Goal: Task Accomplishment & Management: Complete application form

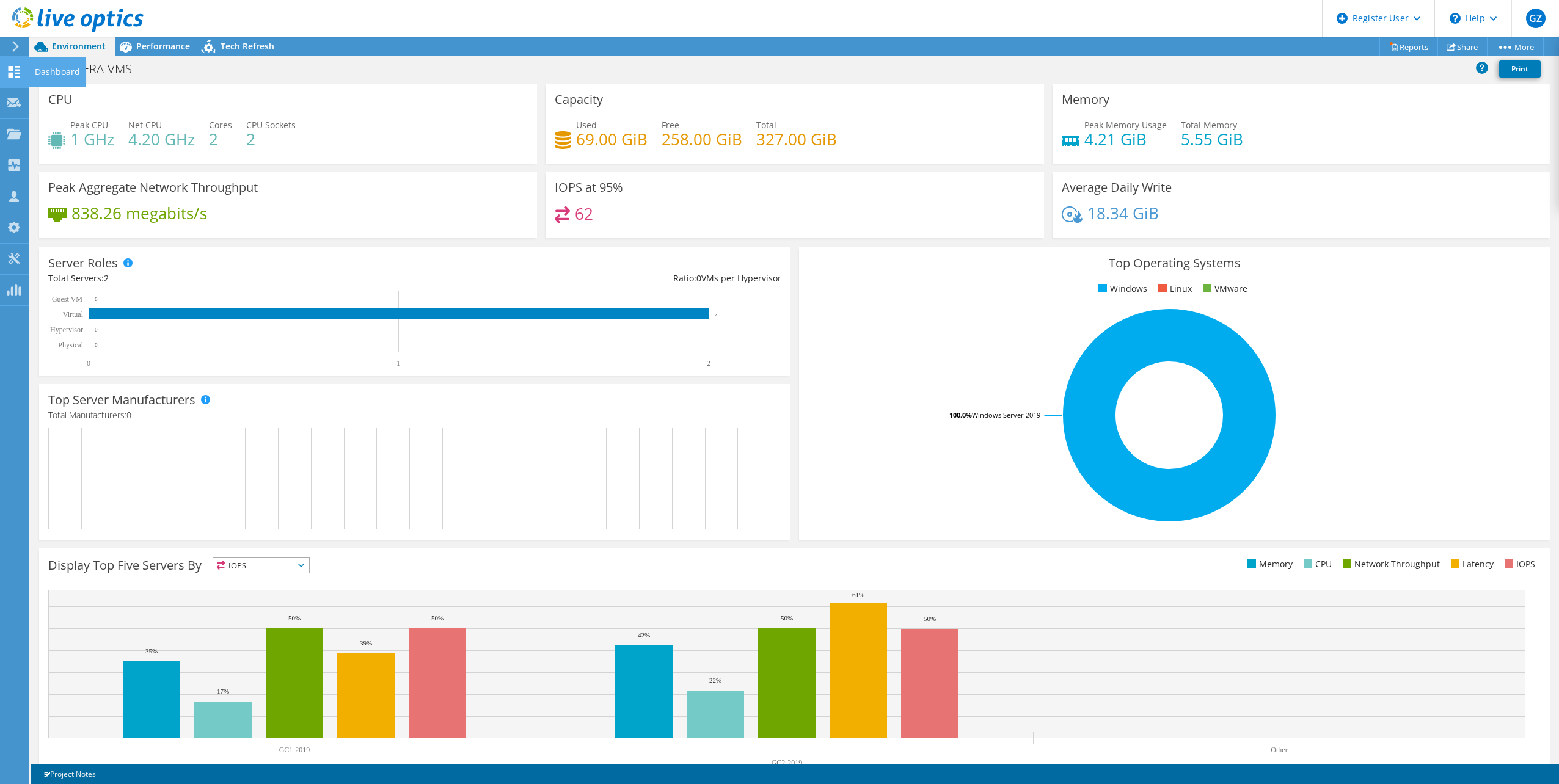
click at [15, 68] on icon at bounding box center [14, 72] width 15 height 12
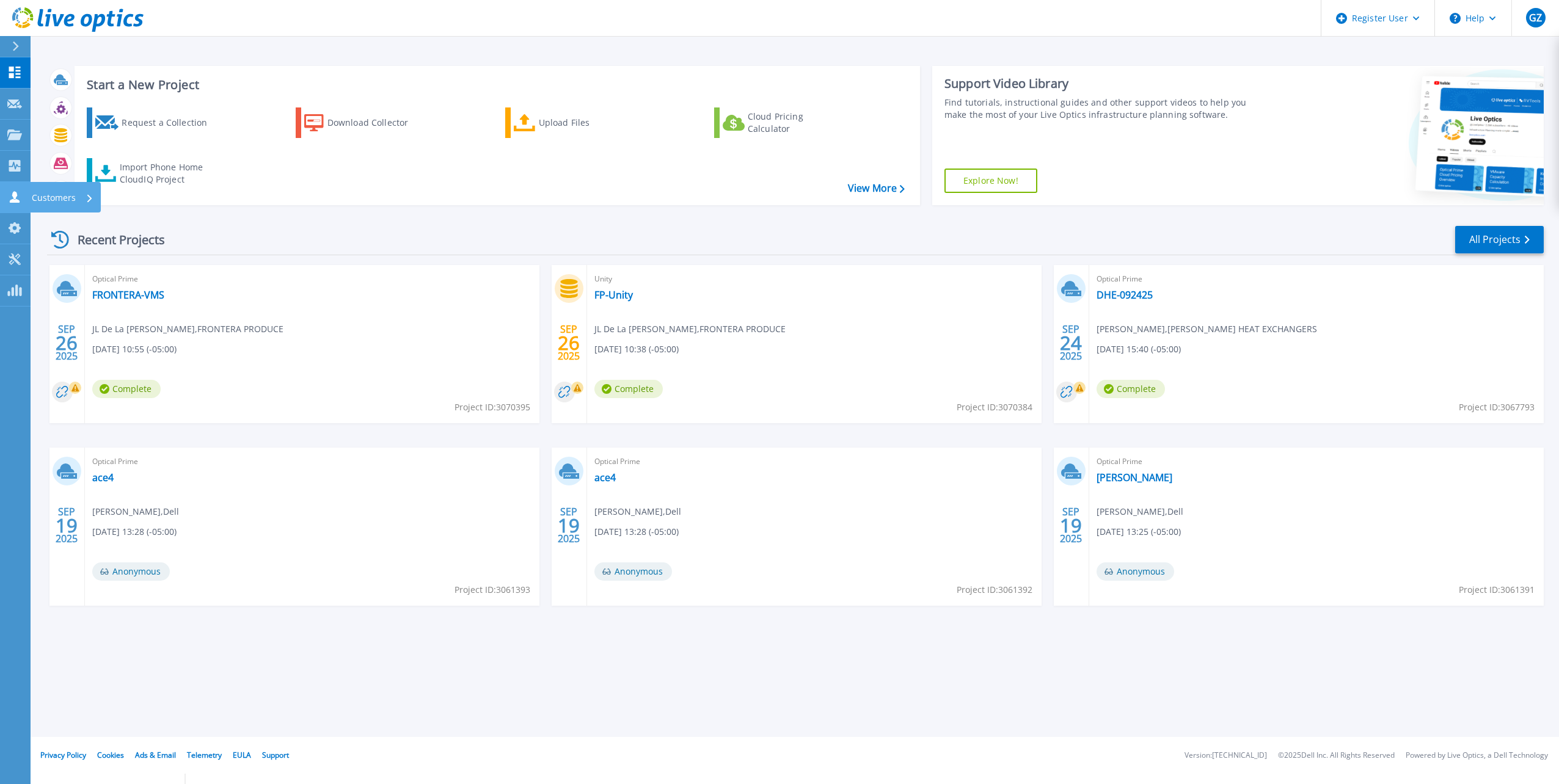
click at [27, 205] on link "Customers Customers" at bounding box center [15, 197] width 31 height 31
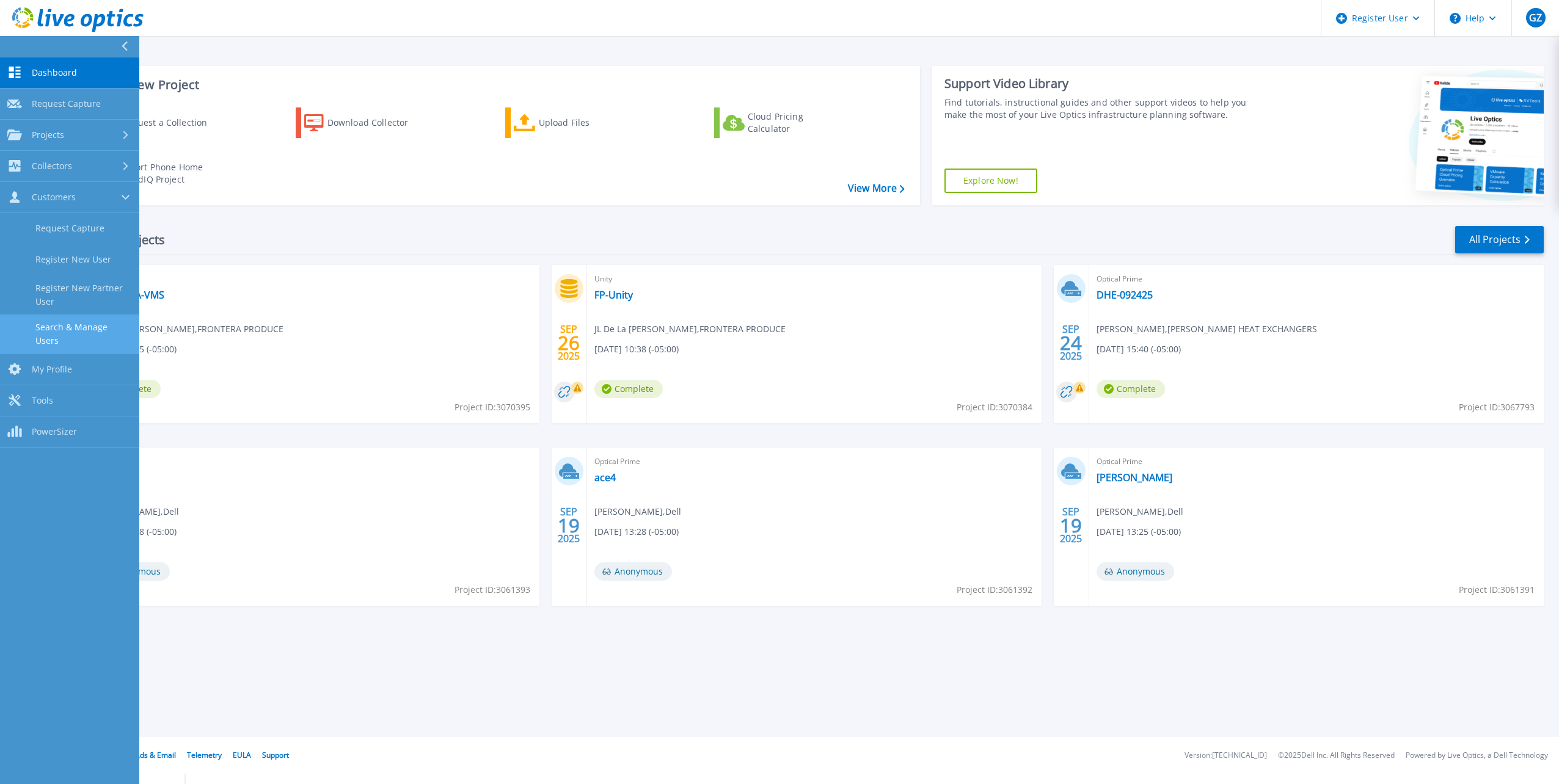
click at [71, 320] on link "Search & Manage Users" at bounding box center [70, 334] width 139 height 39
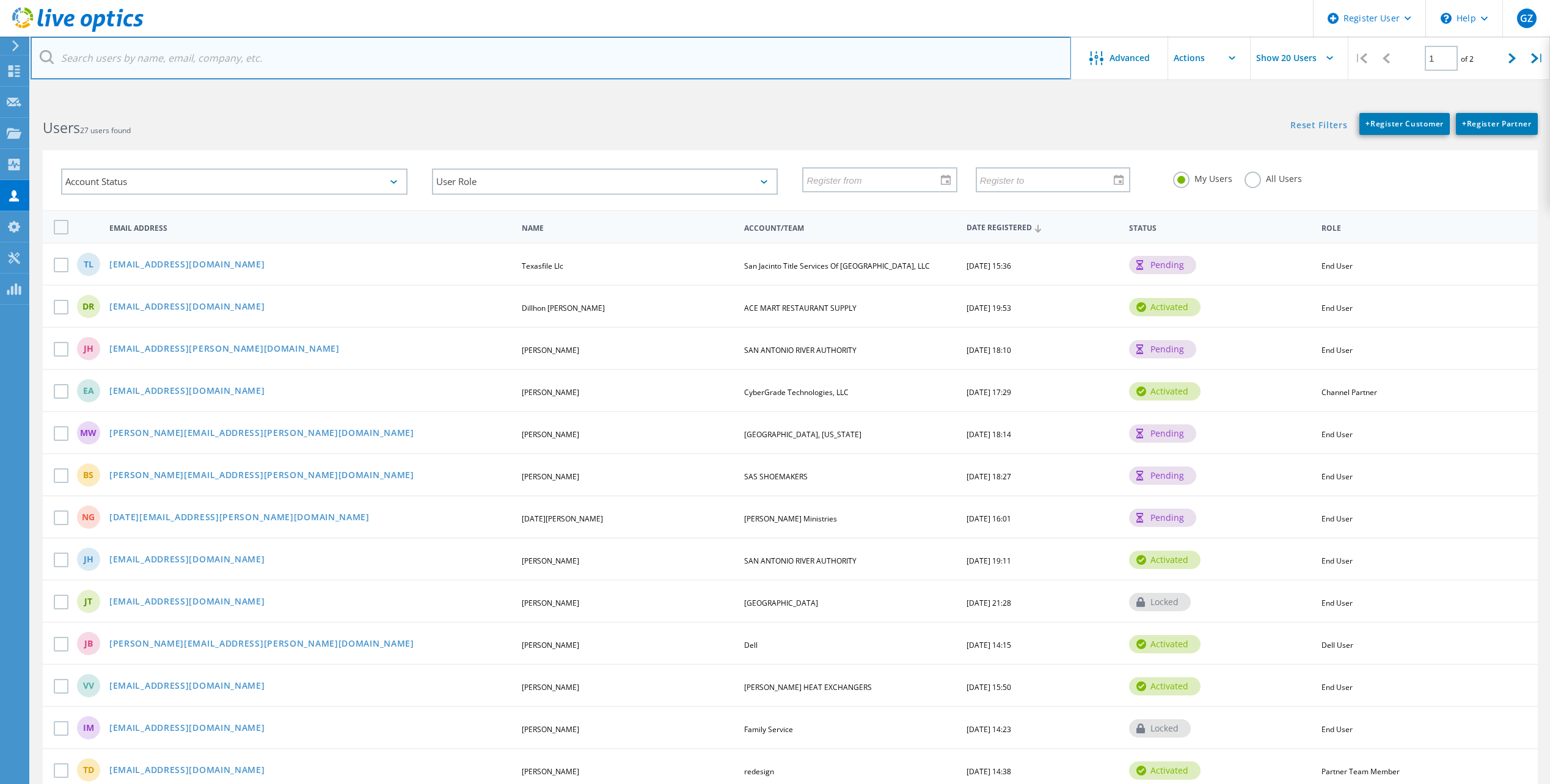
click at [263, 63] on input "text" at bounding box center [551, 58] width 1041 height 43
paste input "imendez@Family-service.org"
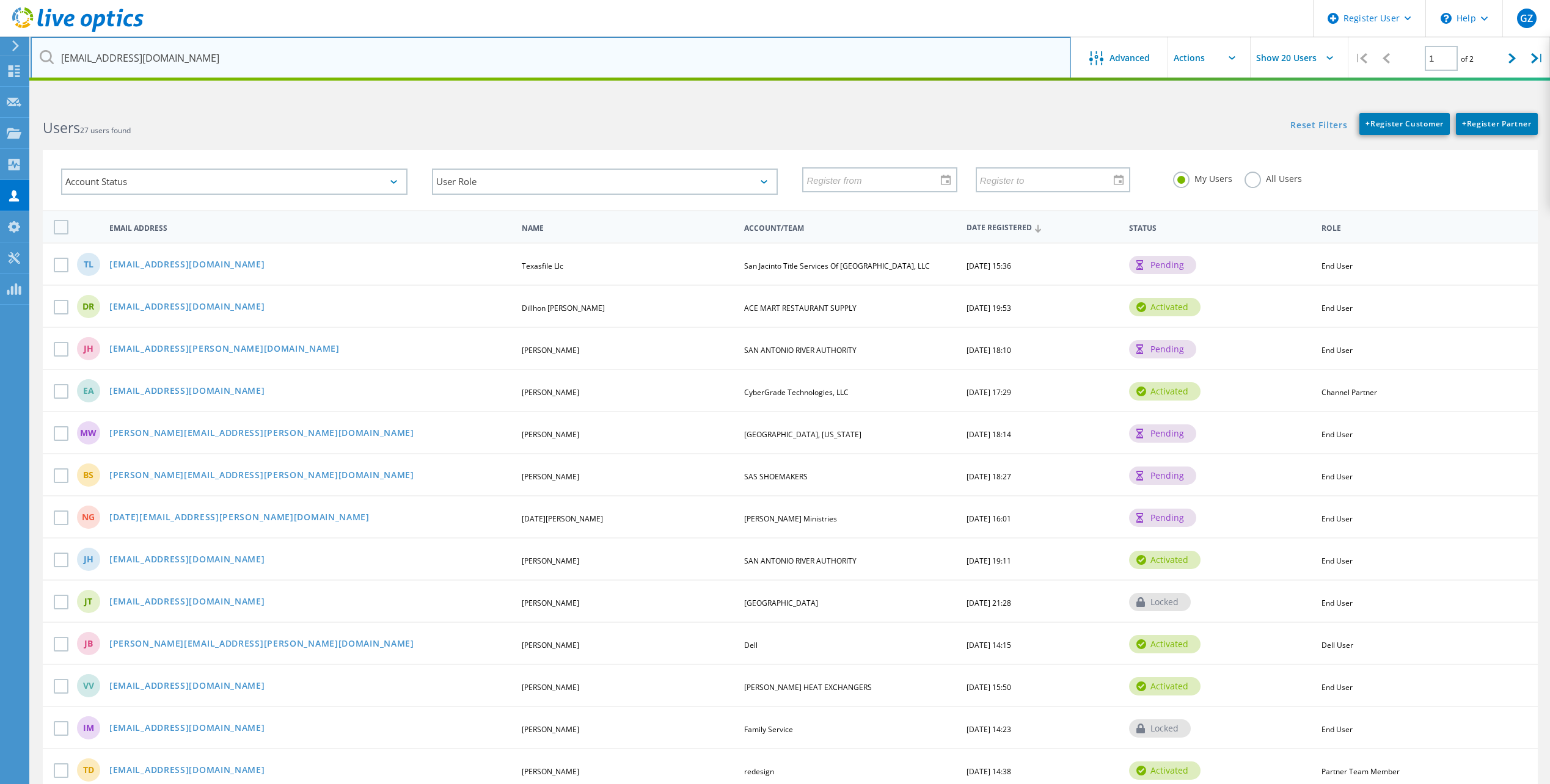
type input "imendez@Family-service.org"
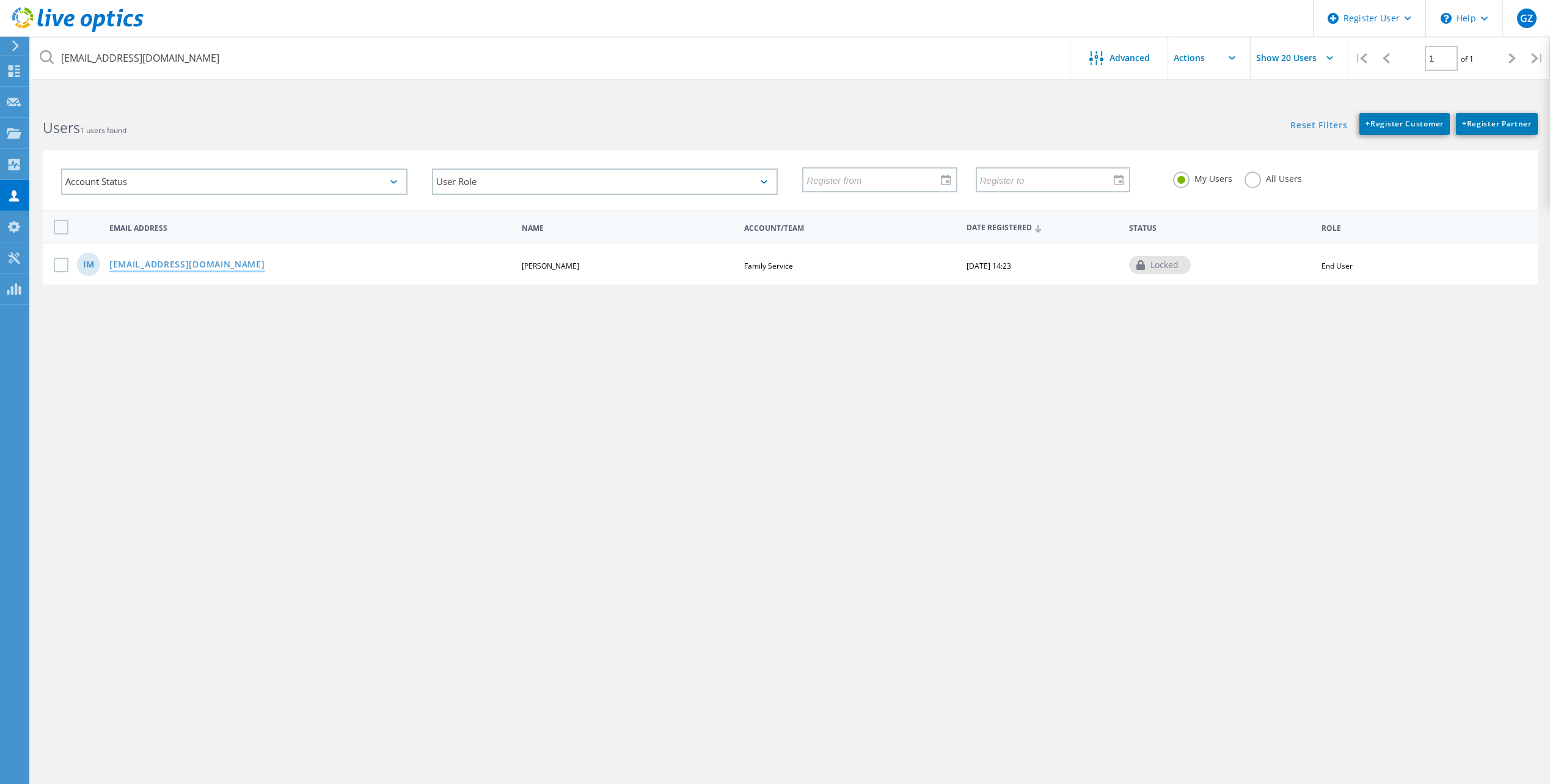
click at [190, 269] on link "imendez@family-service.org" at bounding box center [187, 265] width 155 height 10
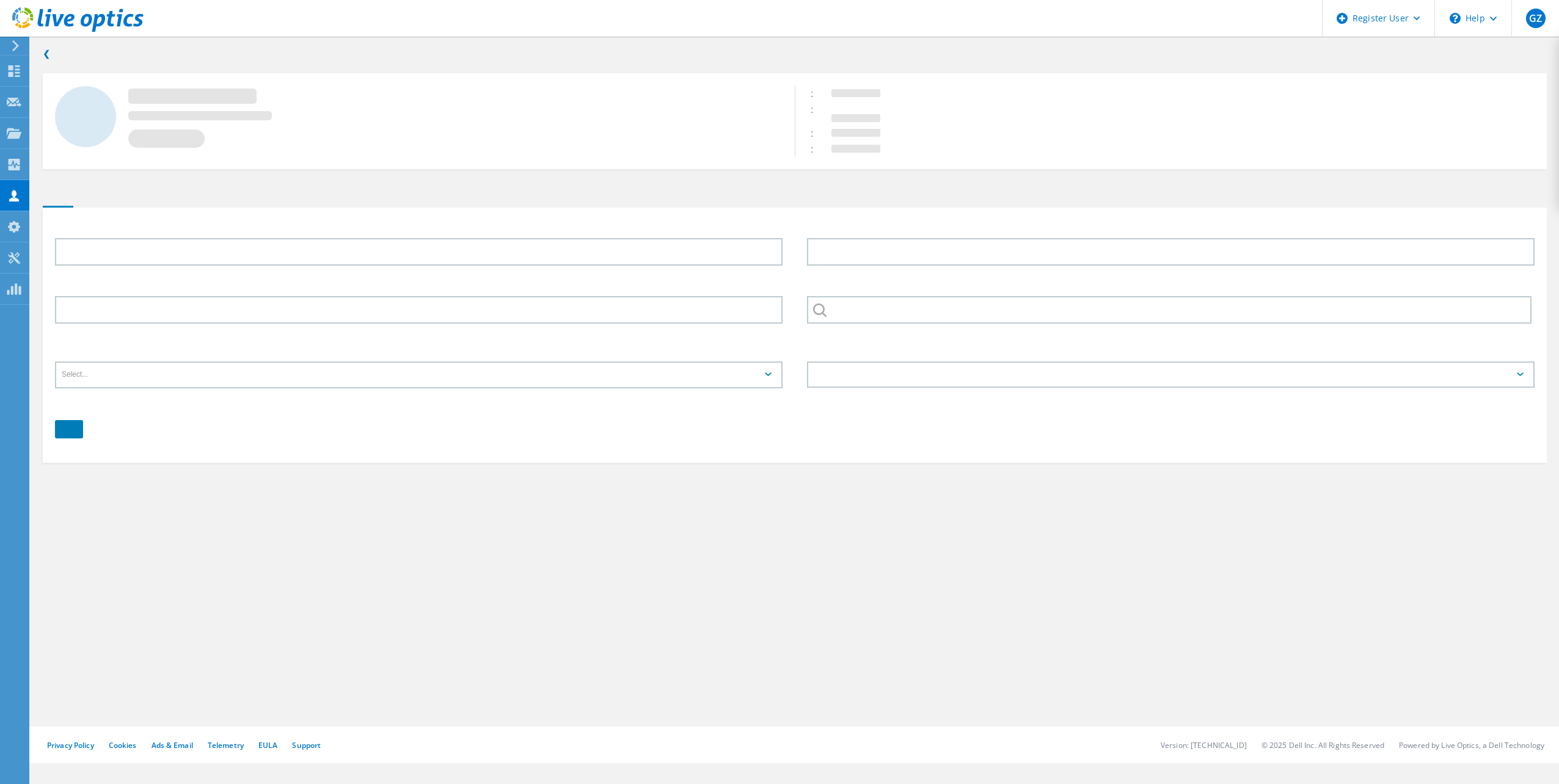
type input "Ian"
type input "Mendez"
type input "Family Service"
type input "English"
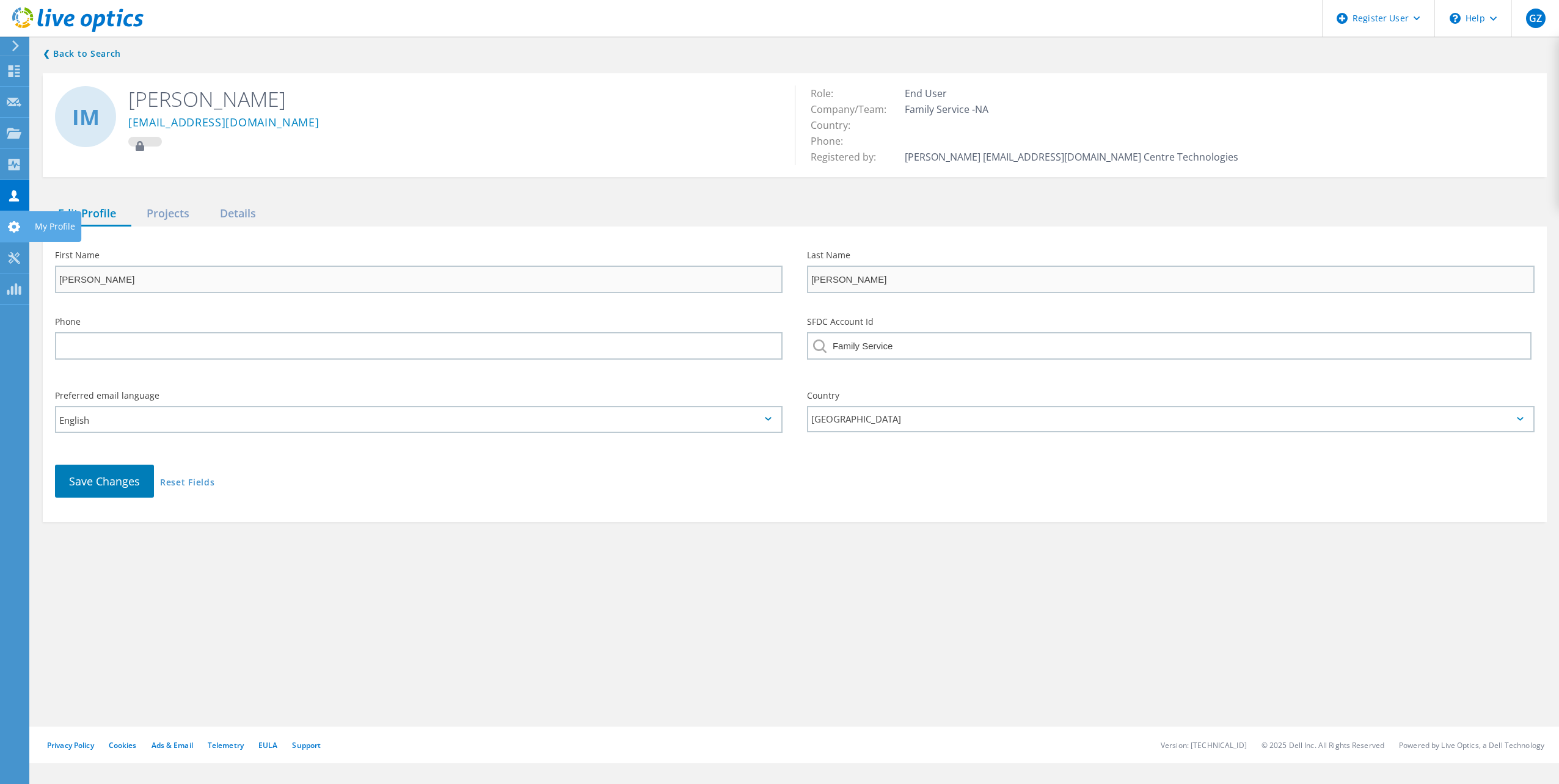
click at [20, 227] on use at bounding box center [14, 226] width 13 height 12
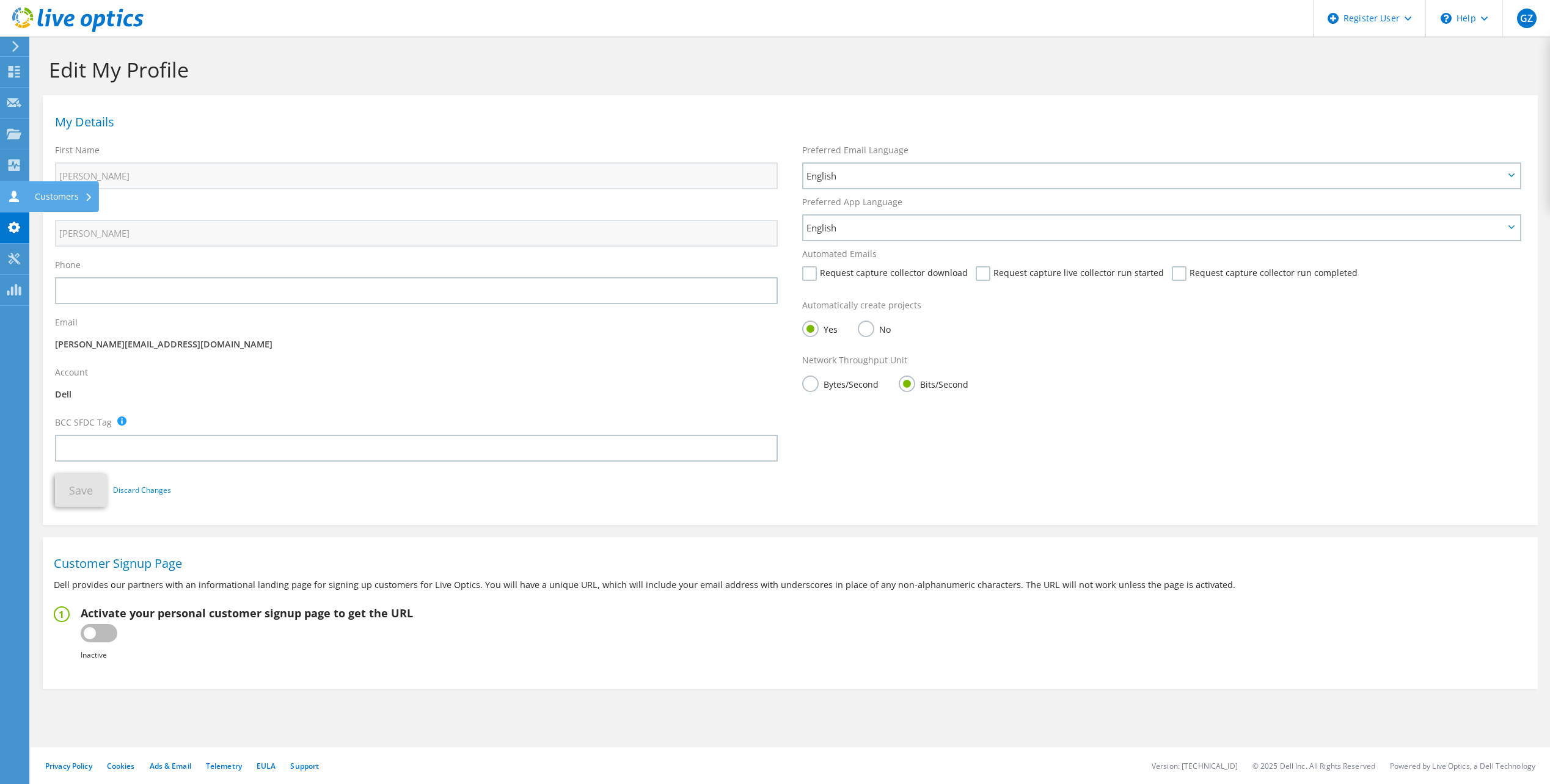
click at [15, 199] on use at bounding box center [14, 196] width 10 height 12
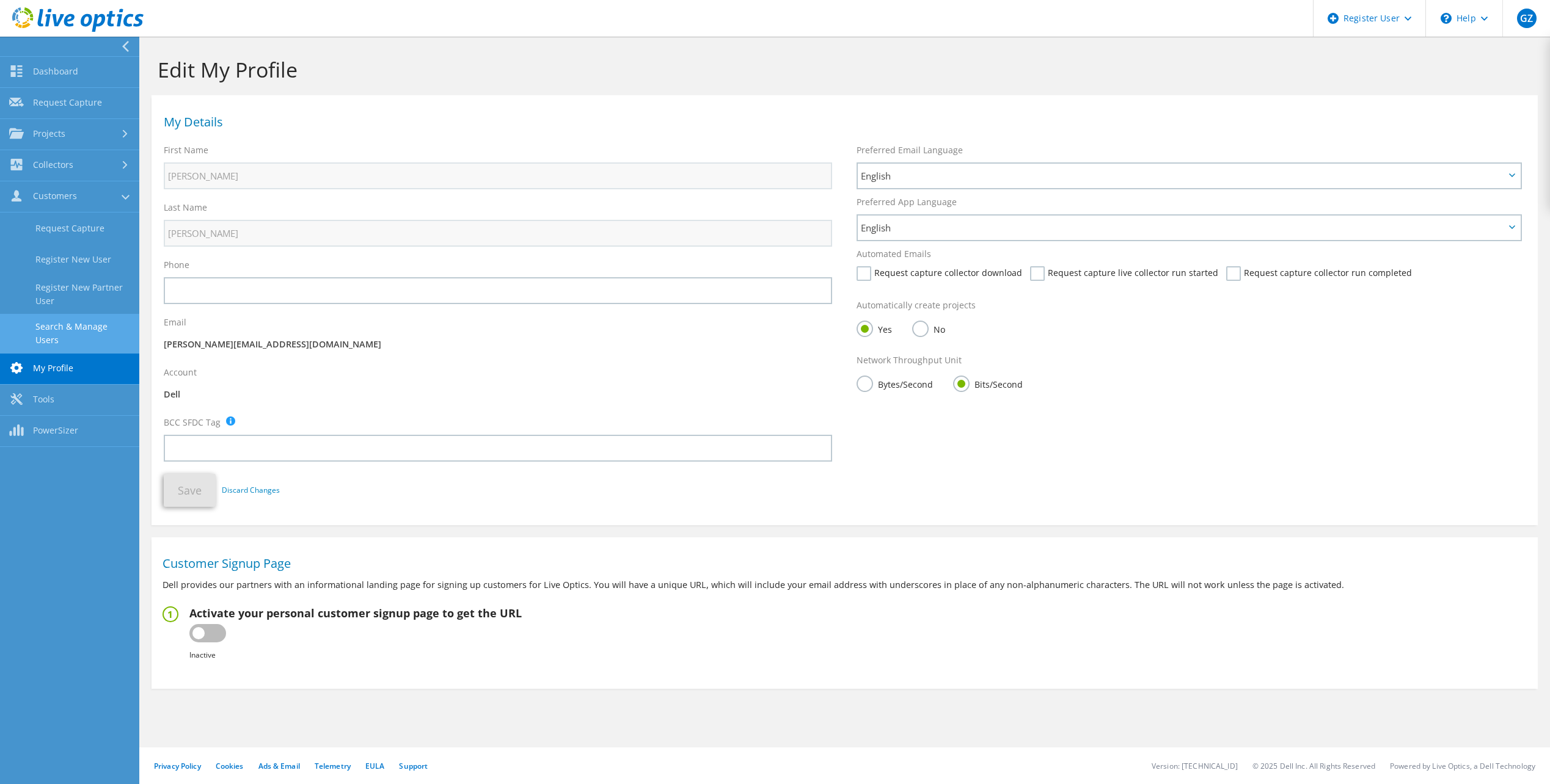
click at [77, 318] on link "Search & Manage Users" at bounding box center [70, 333] width 139 height 39
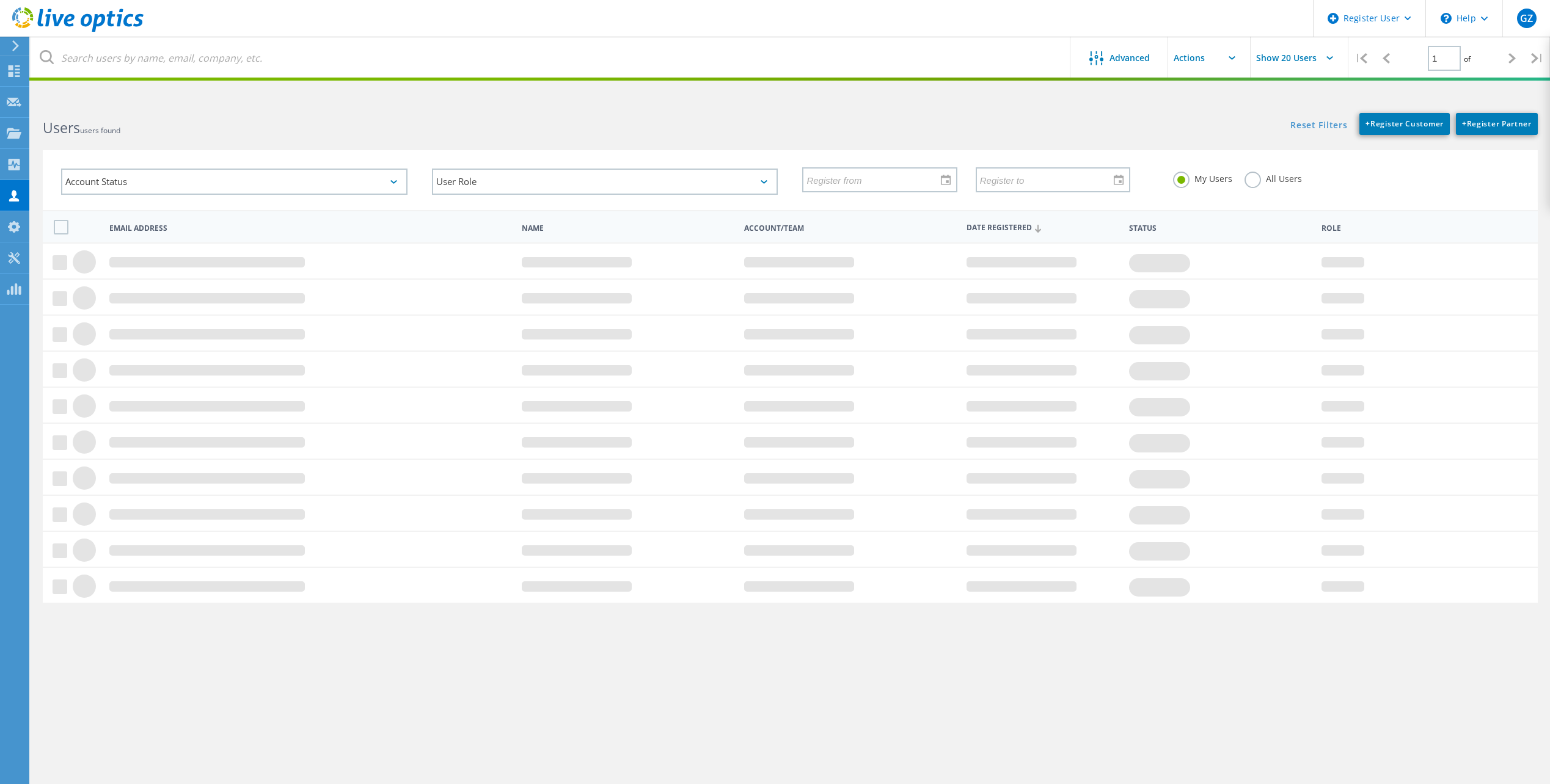
click at [1252, 174] on label "All Users" at bounding box center [1273, 177] width 57 height 12
click at [0, 0] on input "All Users" at bounding box center [0, 0] width 0 height 0
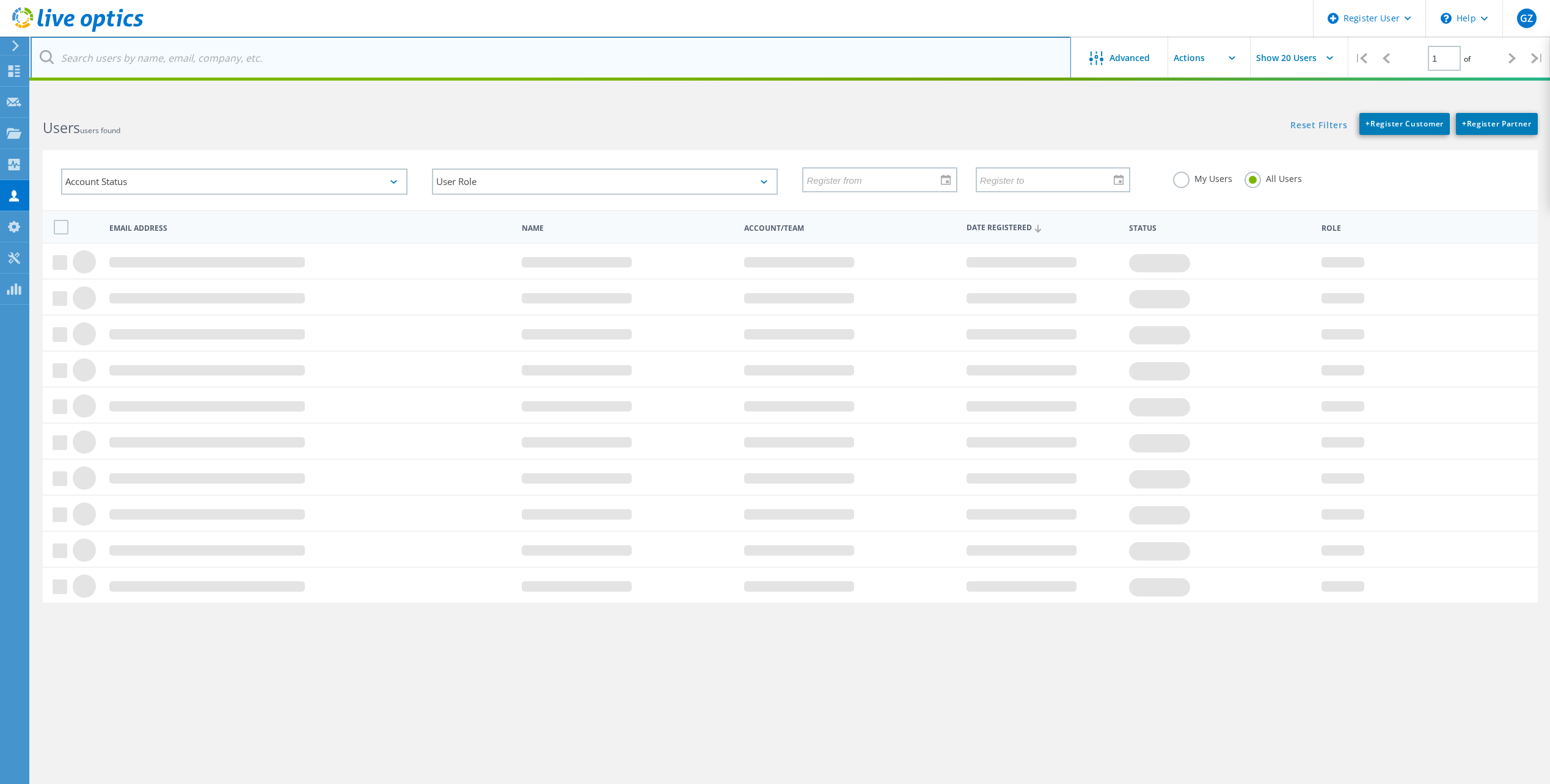
click at [304, 40] on input "text" at bounding box center [551, 58] width 1041 height 43
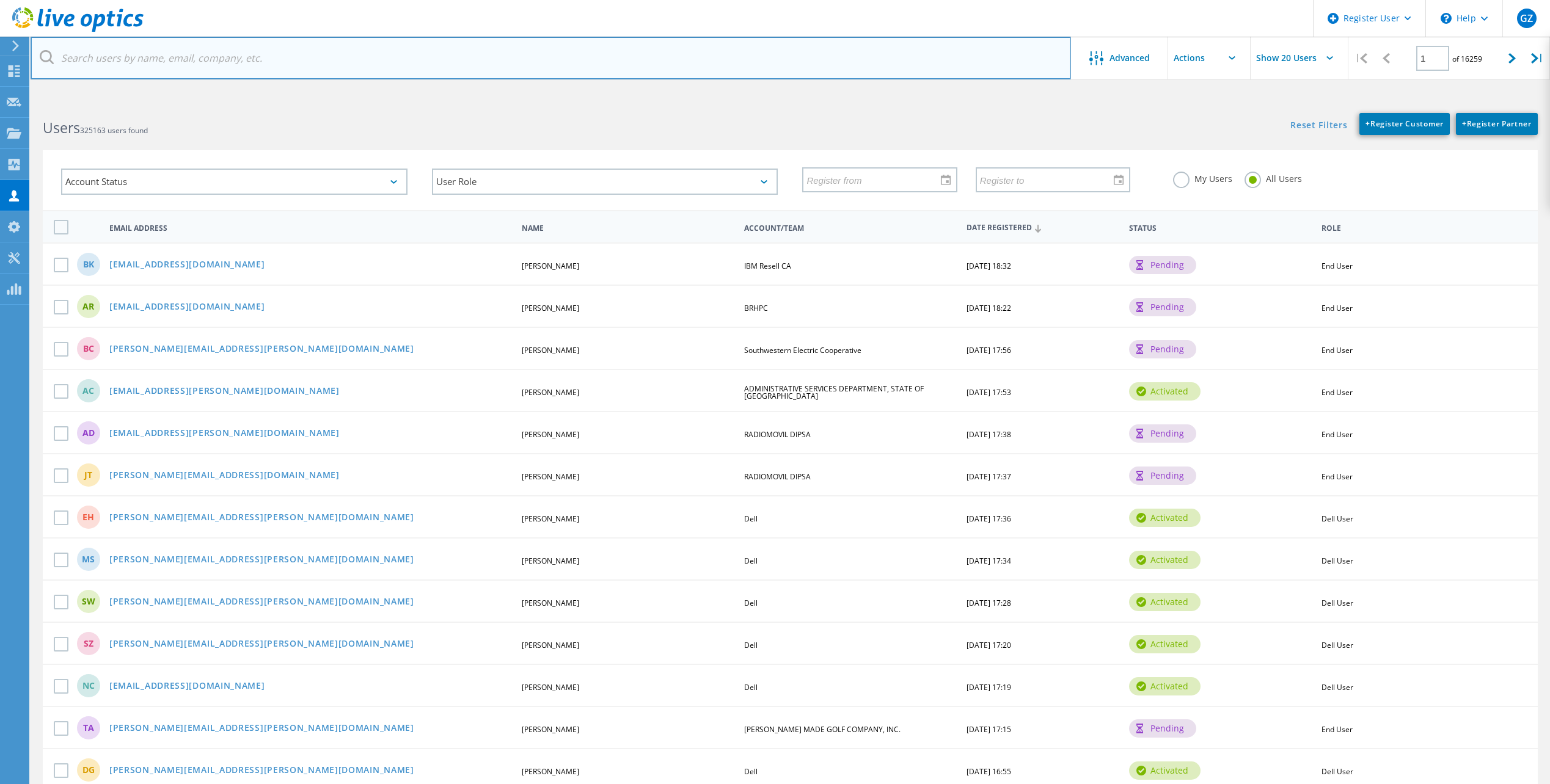
paste input "khunter@texascitytx.gov"
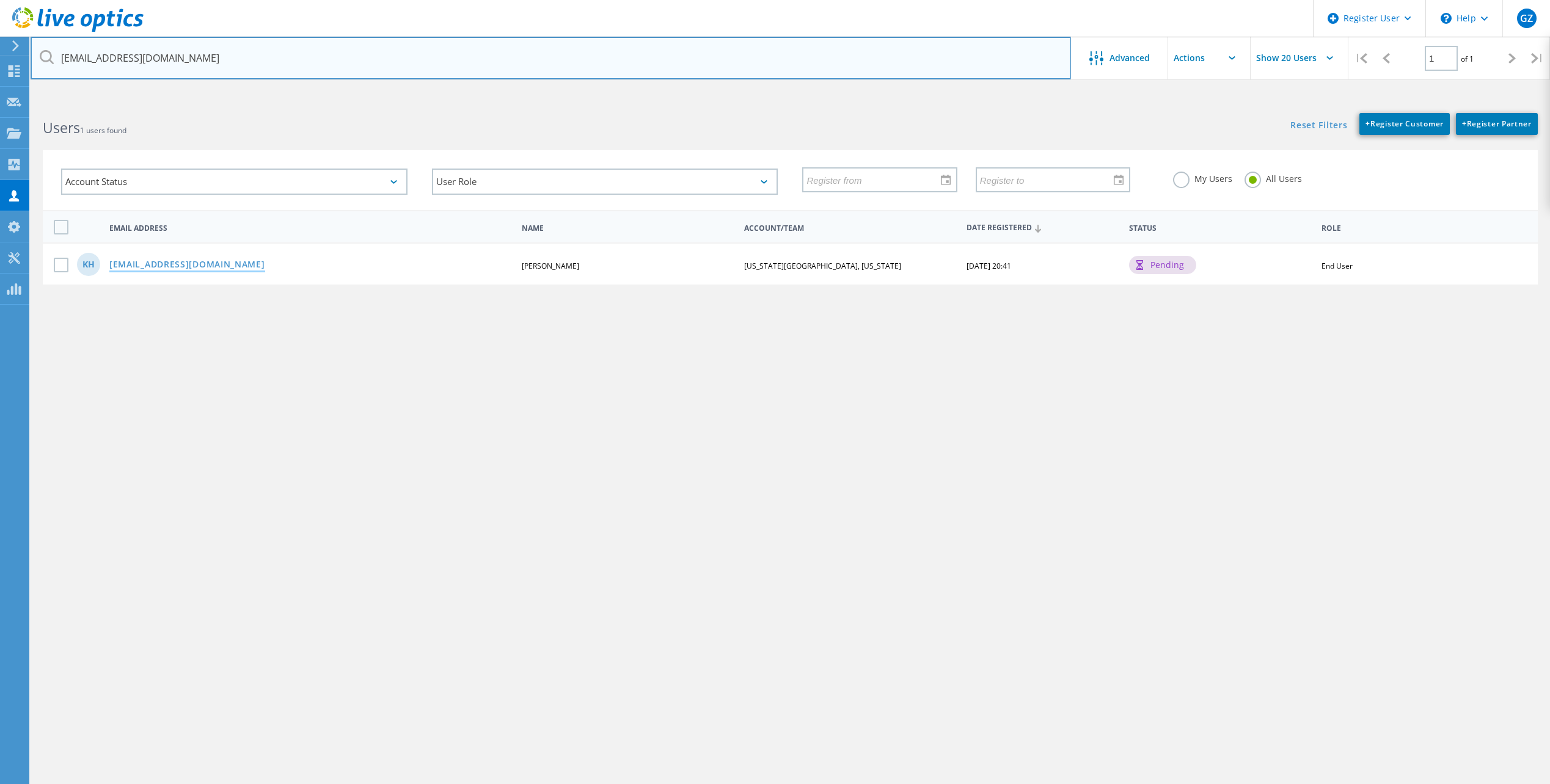
type input "khunter@texascitytx.gov"
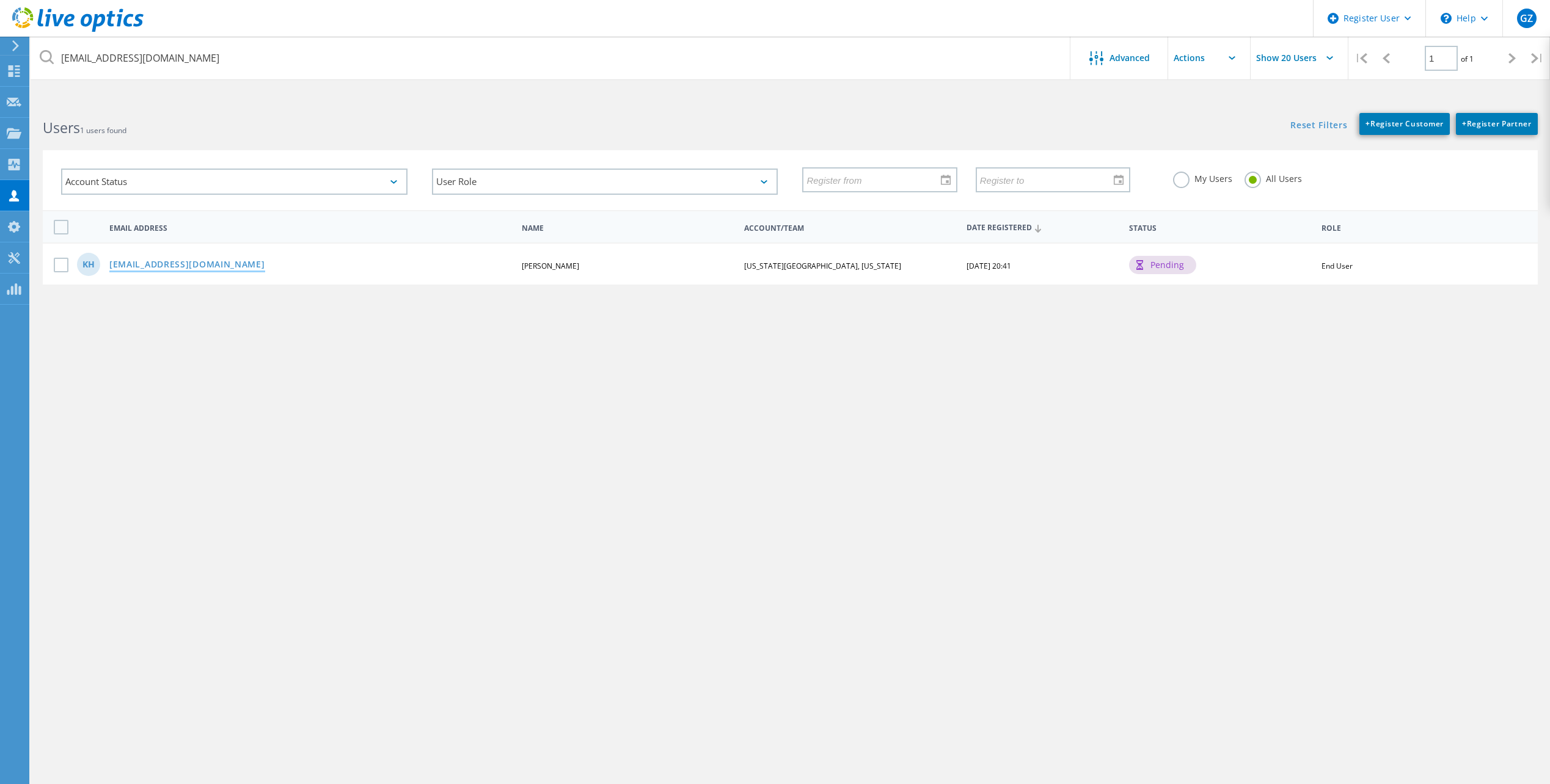
click at [162, 267] on link "khunter@texascitytx.gov" at bounding box center [187, 265] width 155 height 10
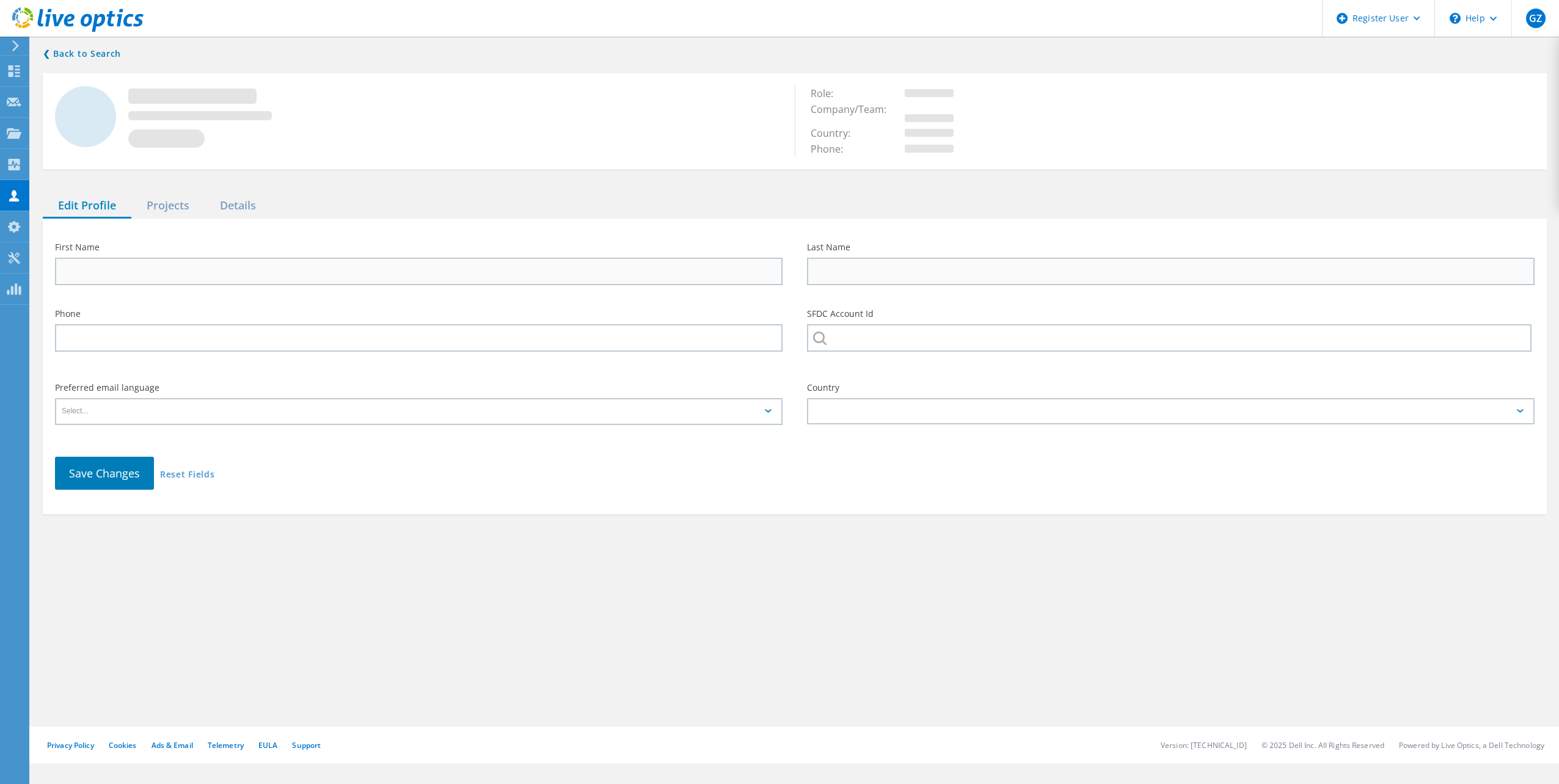
type input "Kyle"
type input "Hunter"
type input "TEXAS CITY, TEXAS"
type input "English"
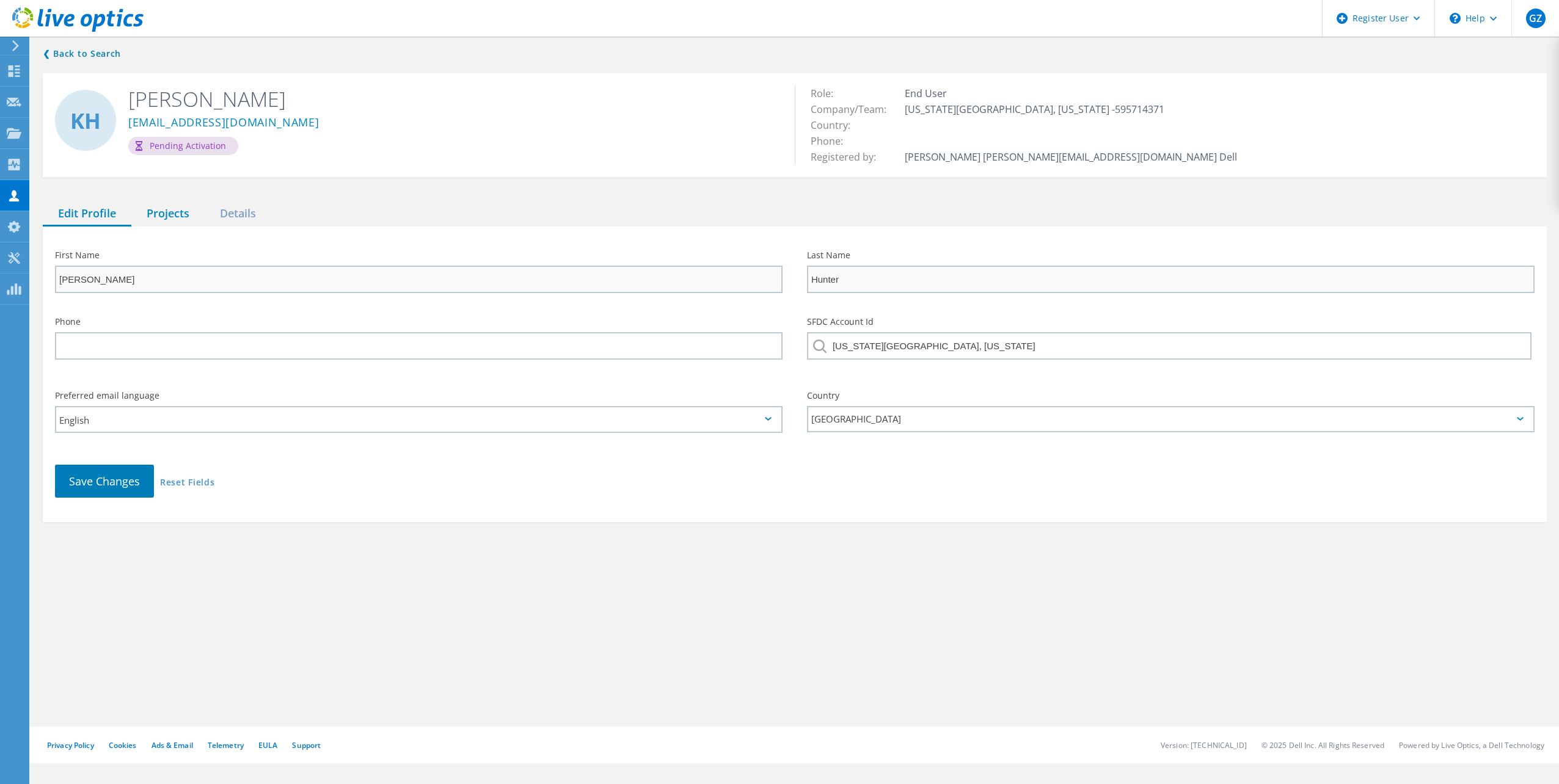
click at [183, 215] on div "Projects" at bounding box center [167, 214] width 73 height 25
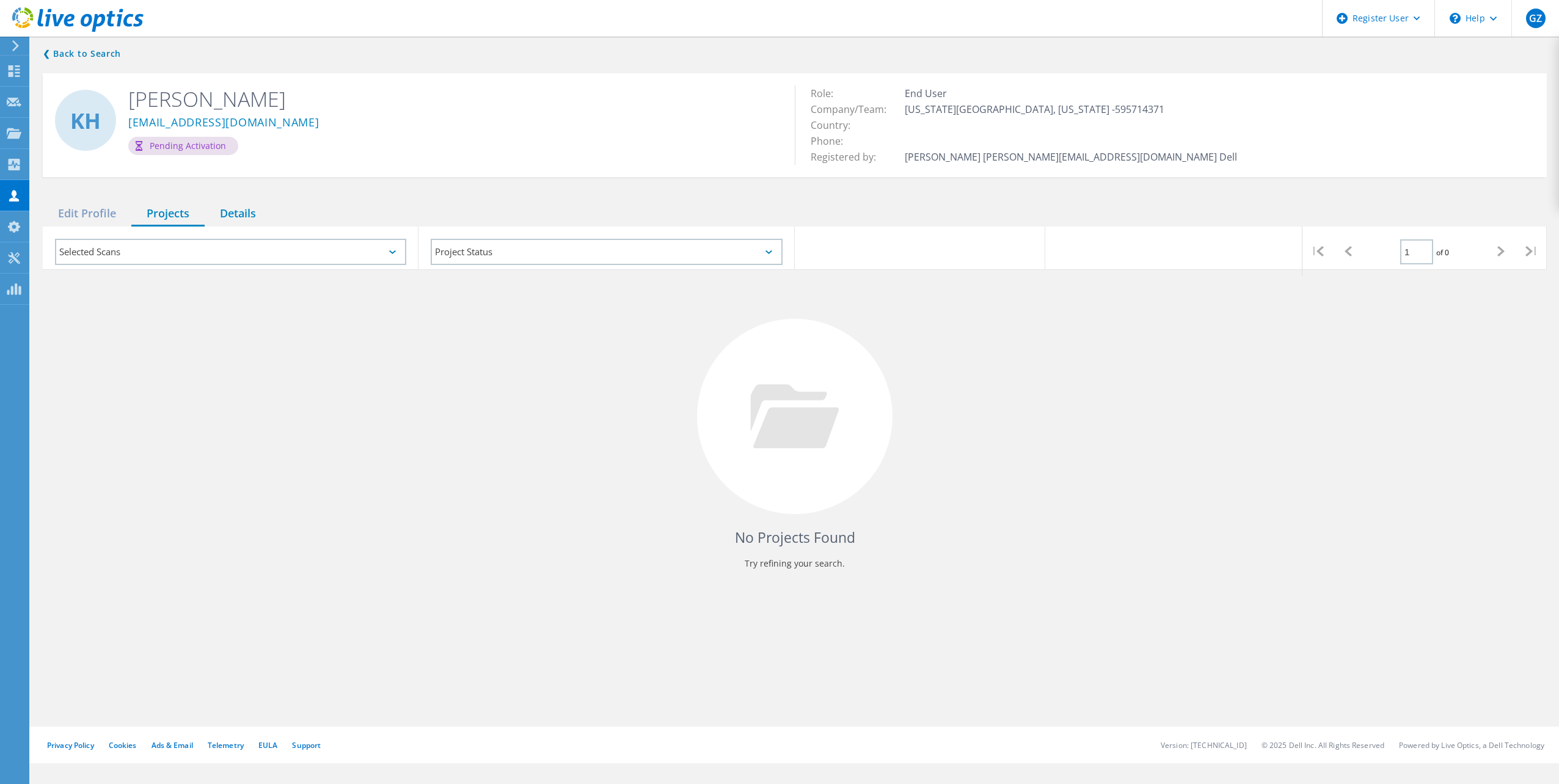
click at [233, 210] on div "Details" at bounding box center [238, 214] width 67 height 25
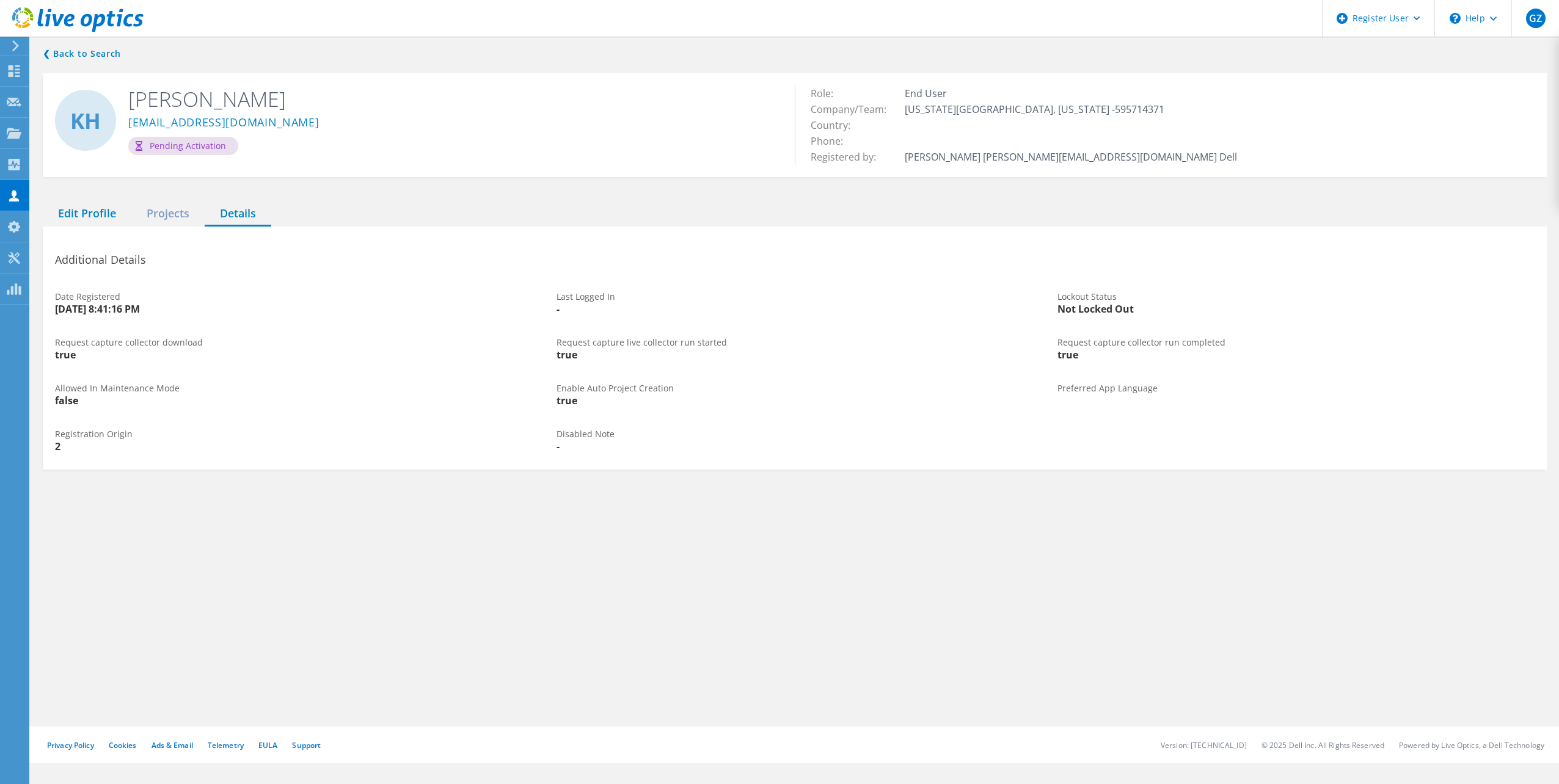
click at [66, 220] on div "Edit Profile" at bounding box center [86, 214] width 89 height 25
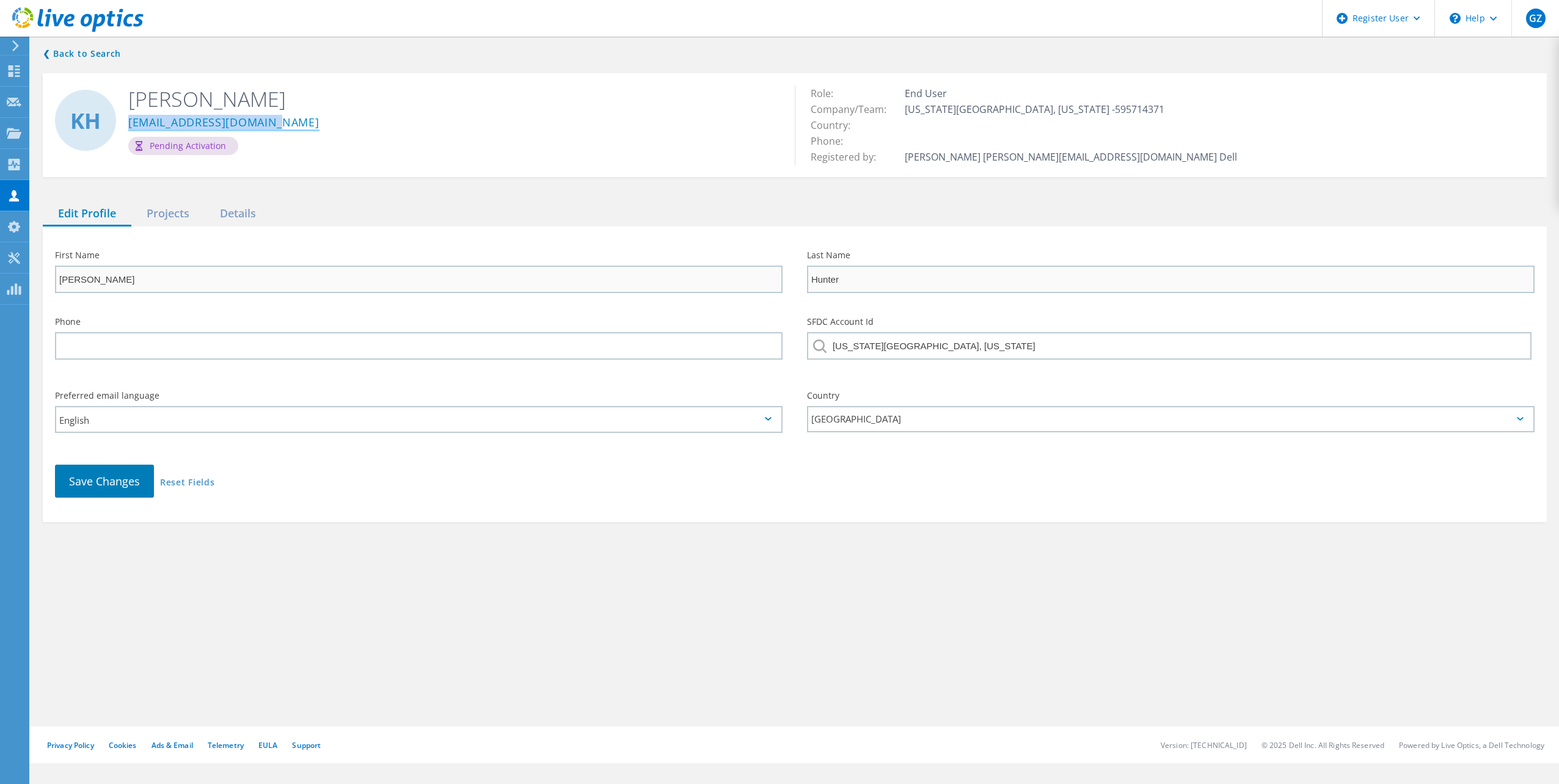
drag, startPoint x: 272, startPoint y: 128, endPoint x: 129, endPoint y: 127, distance: 143.0
click at [129, 127] on div "khunter@texascitytx.gov" at bounding box center [452, 124] width 648 height 24
copy link "khunter@texascitytx.gov"
click at [11, 99] on use at bounding box center [14, 101] width 15 height 9
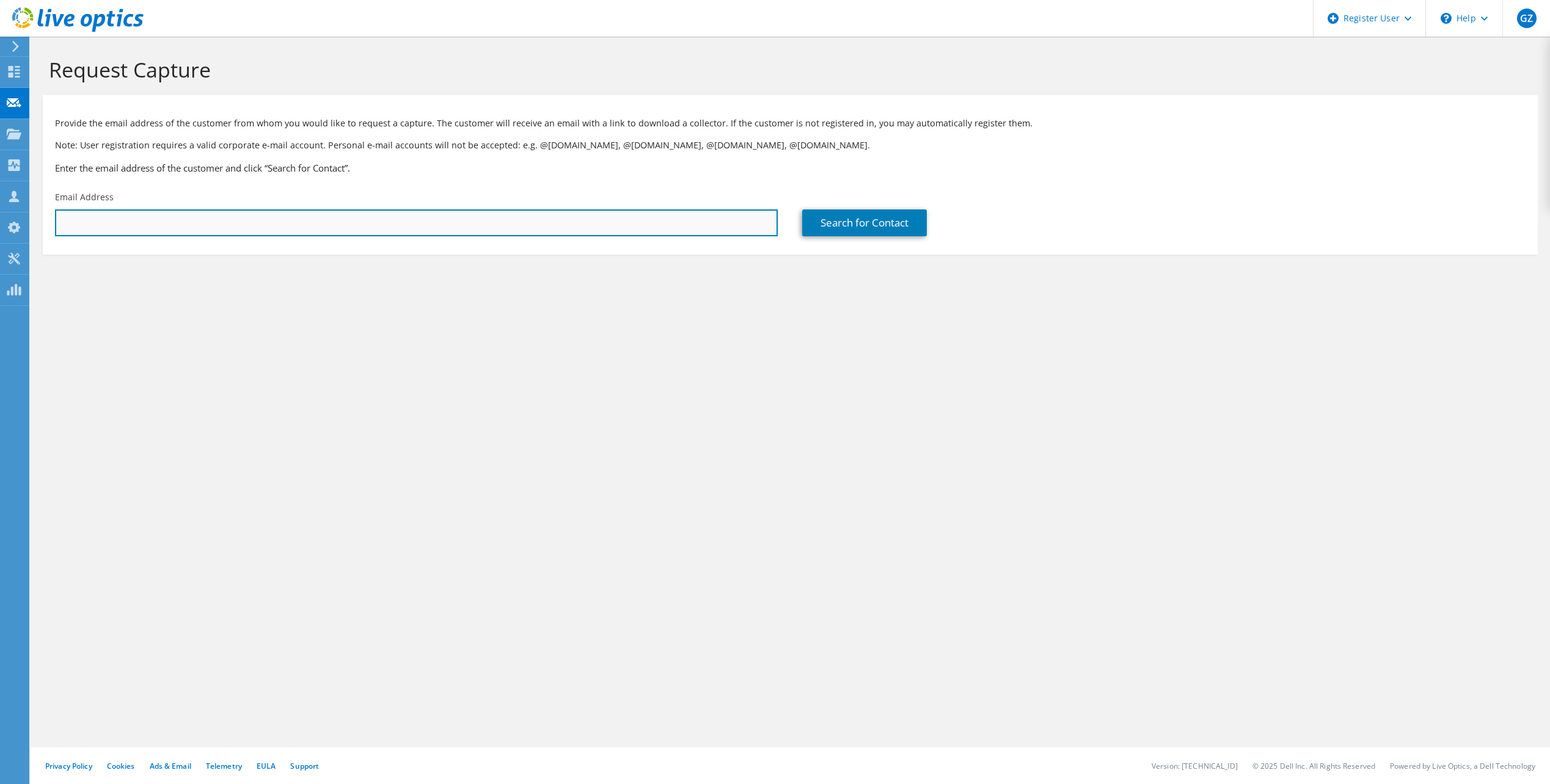
click at [96, 215] on input "text" at bounding box center [416, 223] width 723 height 27
paste input "[EMAIL_ADDRESS][DOMAIN_NAME]"
type input "[EMAIL_ADDRESS][DOMAIN_NAME]"
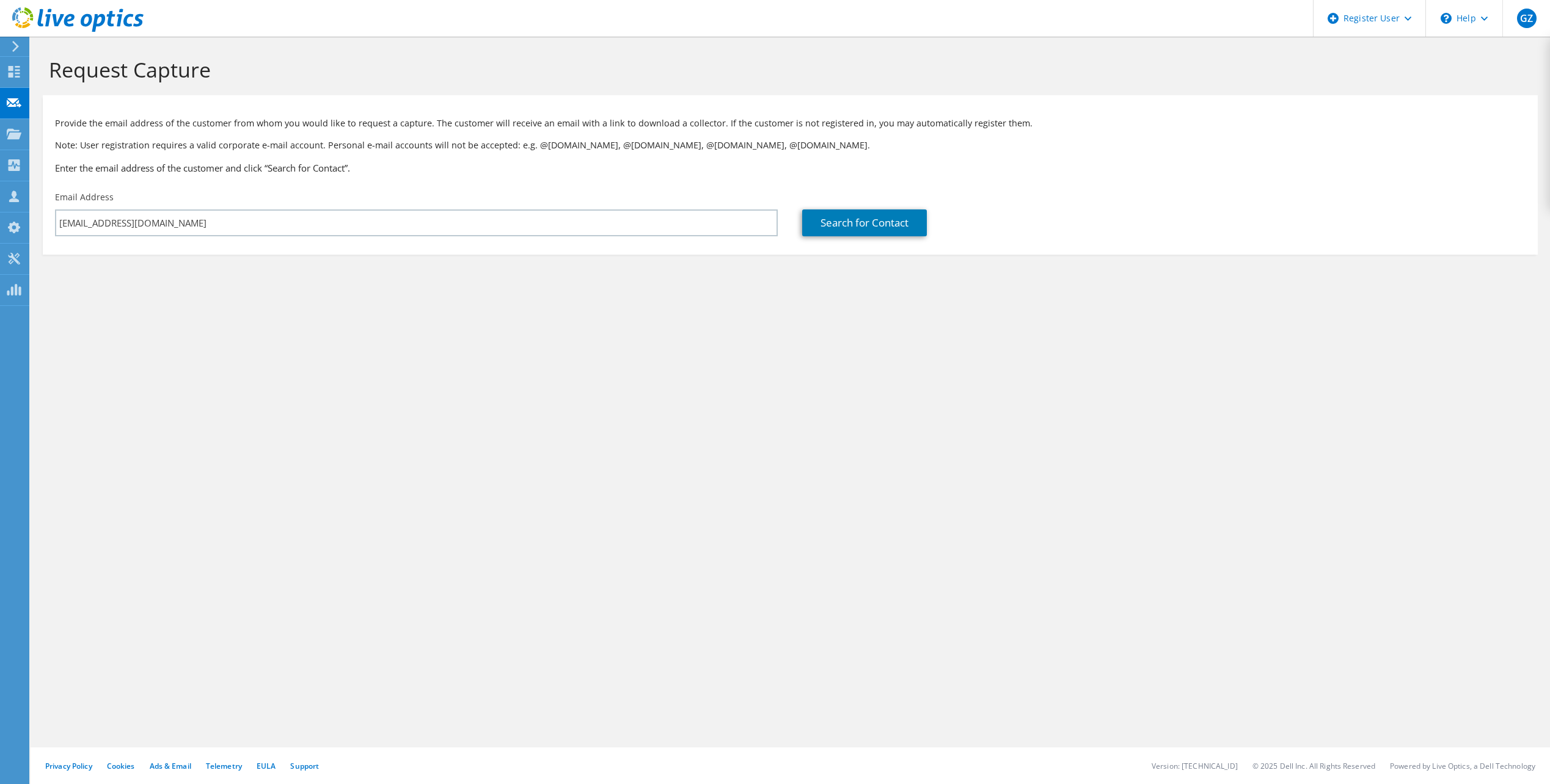
click at [527, 361] on div "Request Capture Provide the email address of the customer from whom you would l…" at bounding box center [791, 410] width 1520 height 748
click at [853, 216] on link "Search for Contact" at bounding box center [865, 223] width 125 height 27
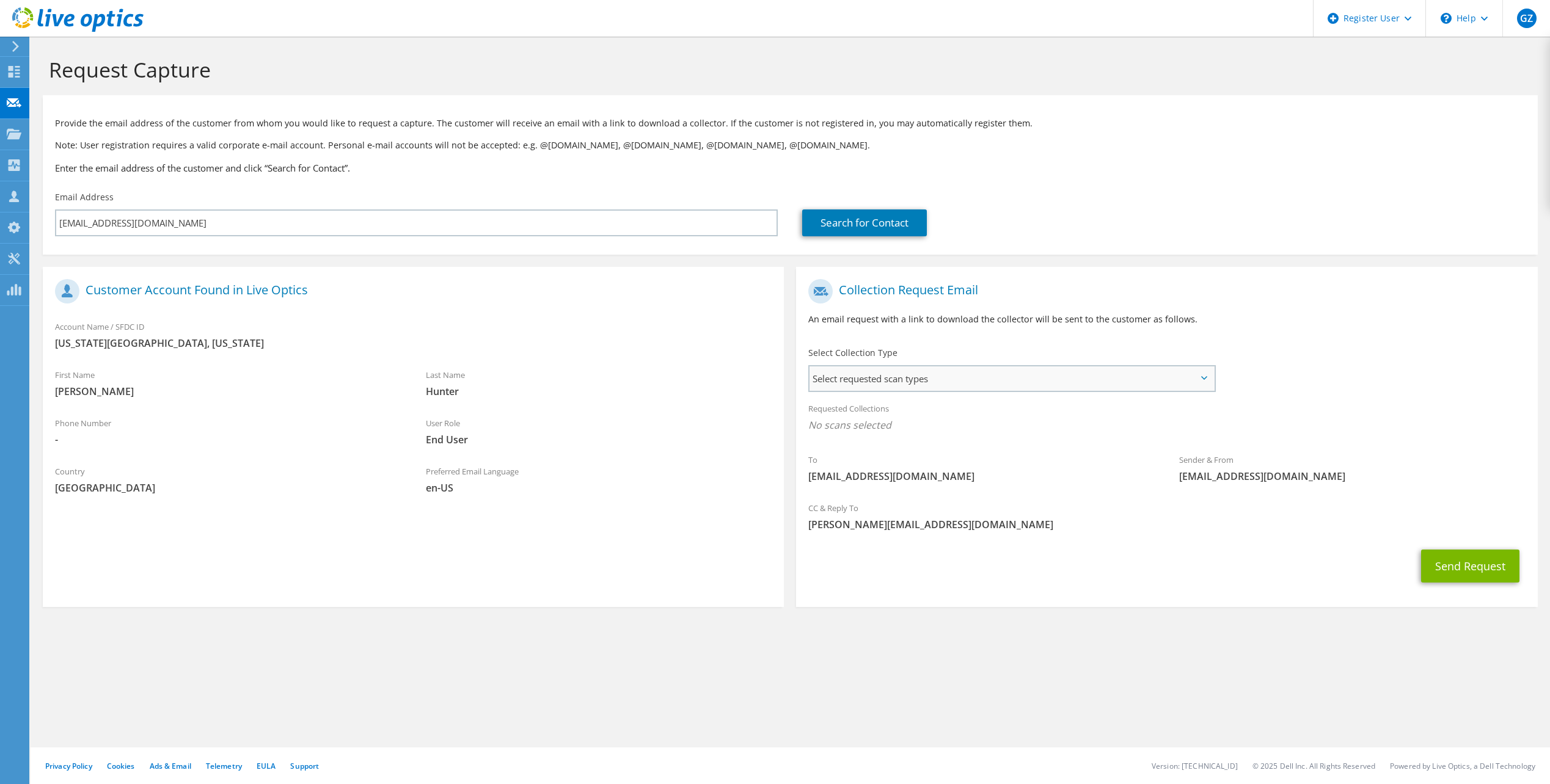
click at [1193, 388] on span "Select requested scan types" at bounding box center [1011, 378] width 404 height 24
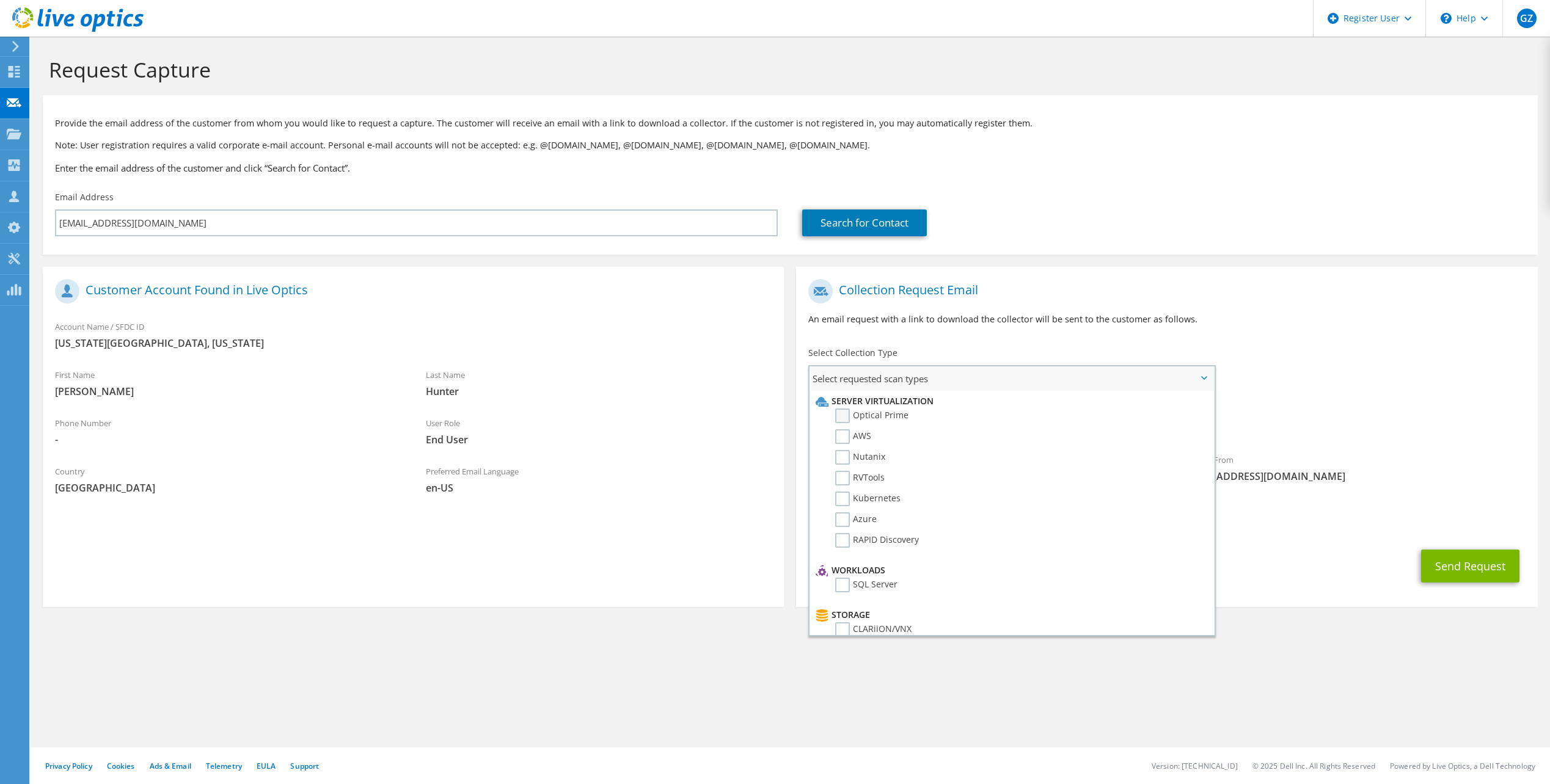
click at [841, 415] on label "Optical Prime" at bounding box center [872, 415] width 73 height 15
click at [0, 0] on input "Optical Prime" at bounding box center [0, 0] width 0 height 0
click at [1402, 382] on div "To khunter@texascitytx.gov Sender & From liveoptics@liveoptics.com" at bounding box center [1167, 386] width 741 height 226
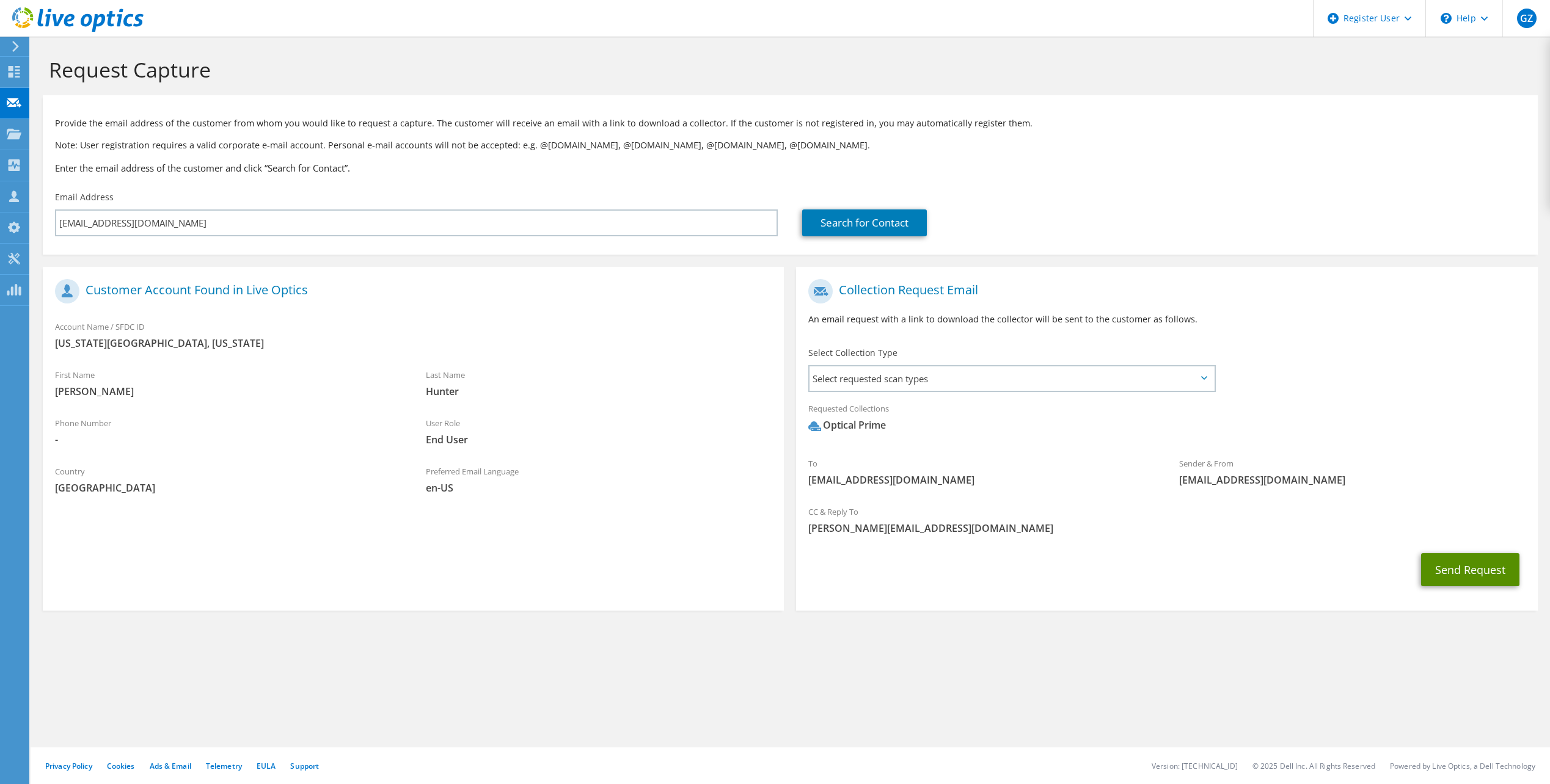
click at [1451, 563] on button "Send Request" at bounding box center [1471, 569] width 98 height 33
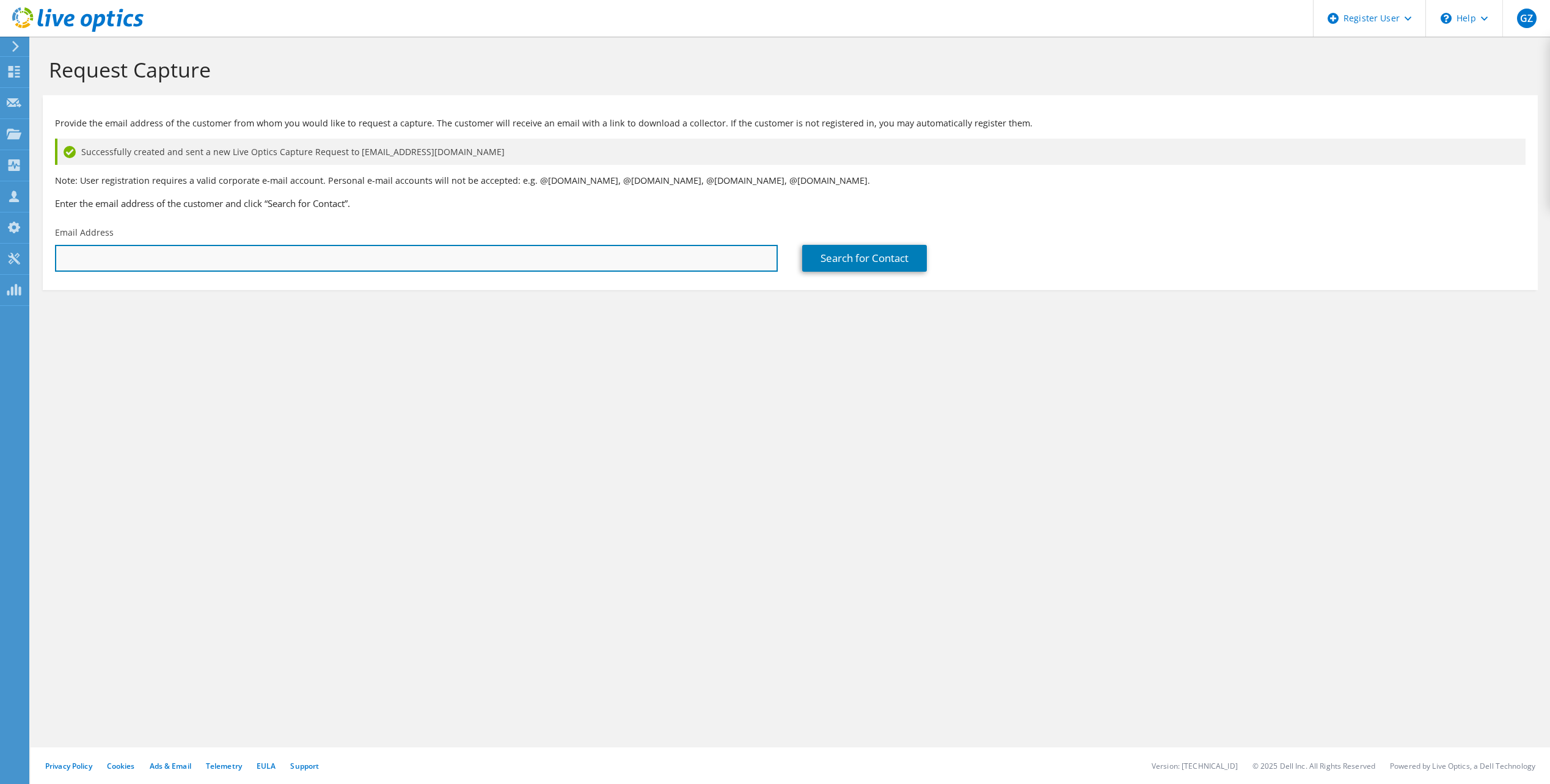
click at [176, 268] on input "text" at bounding box center [416, 258] width 723 height 27
paste input "[PERSON_NAME] <[EMAIL_ADDRESS][DOMAIN_NAME]>"
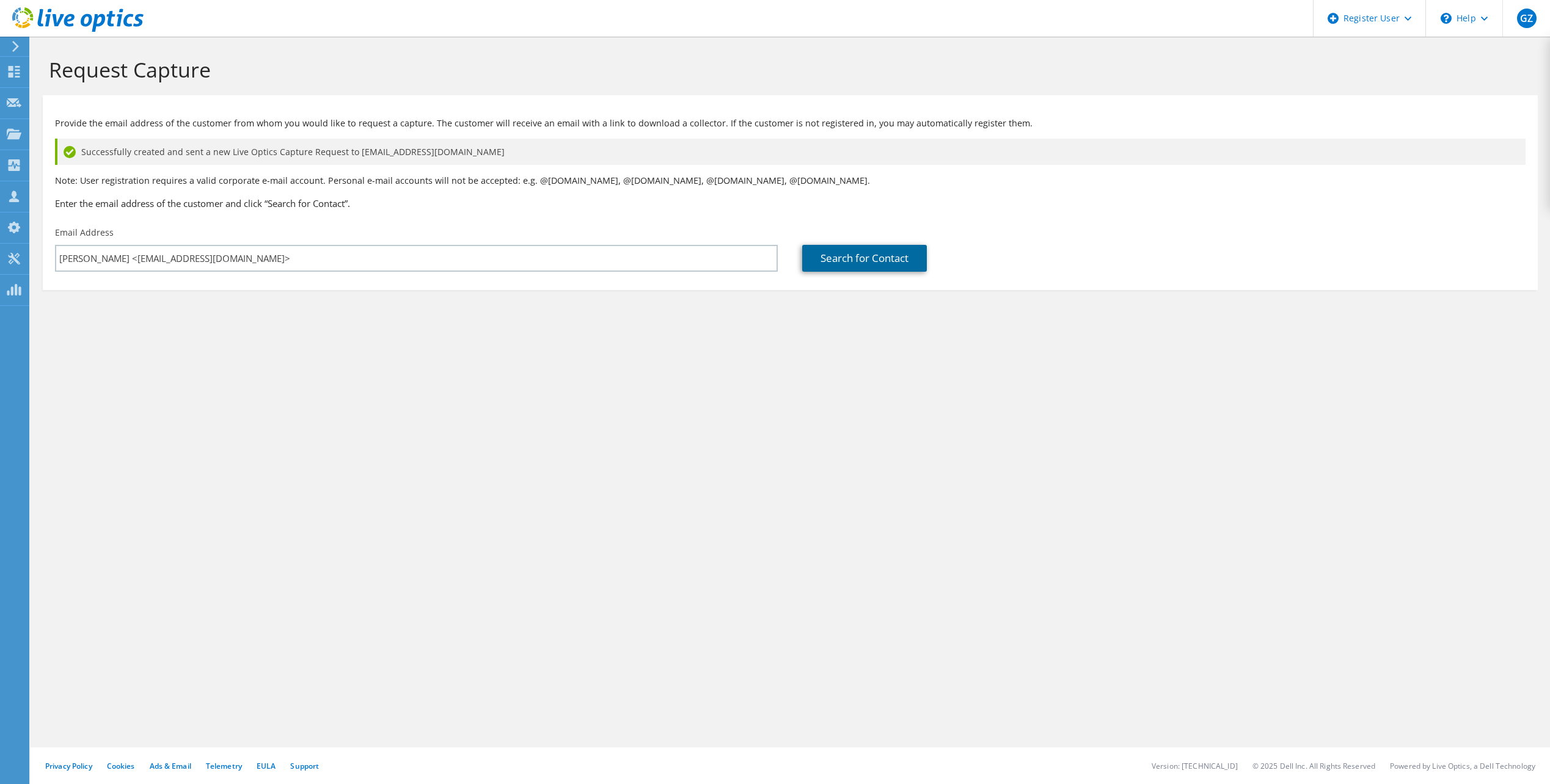
click at [828, 252] on link "Search for Contact" at bounding box center [865, 258] width 125 height 27
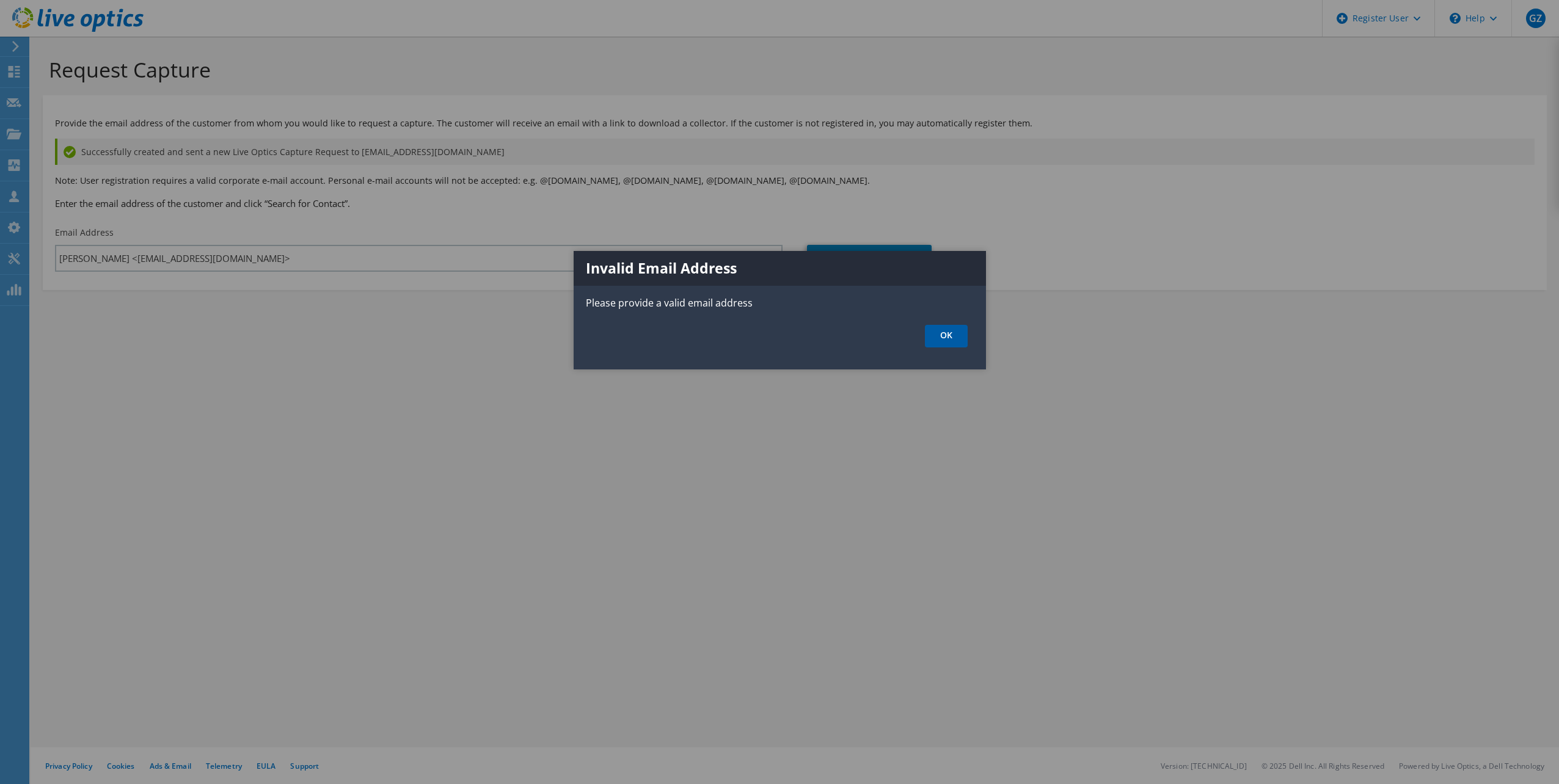
click at [956, 340] on link "OK" at bounding box center [946, 336] width 43 height 22
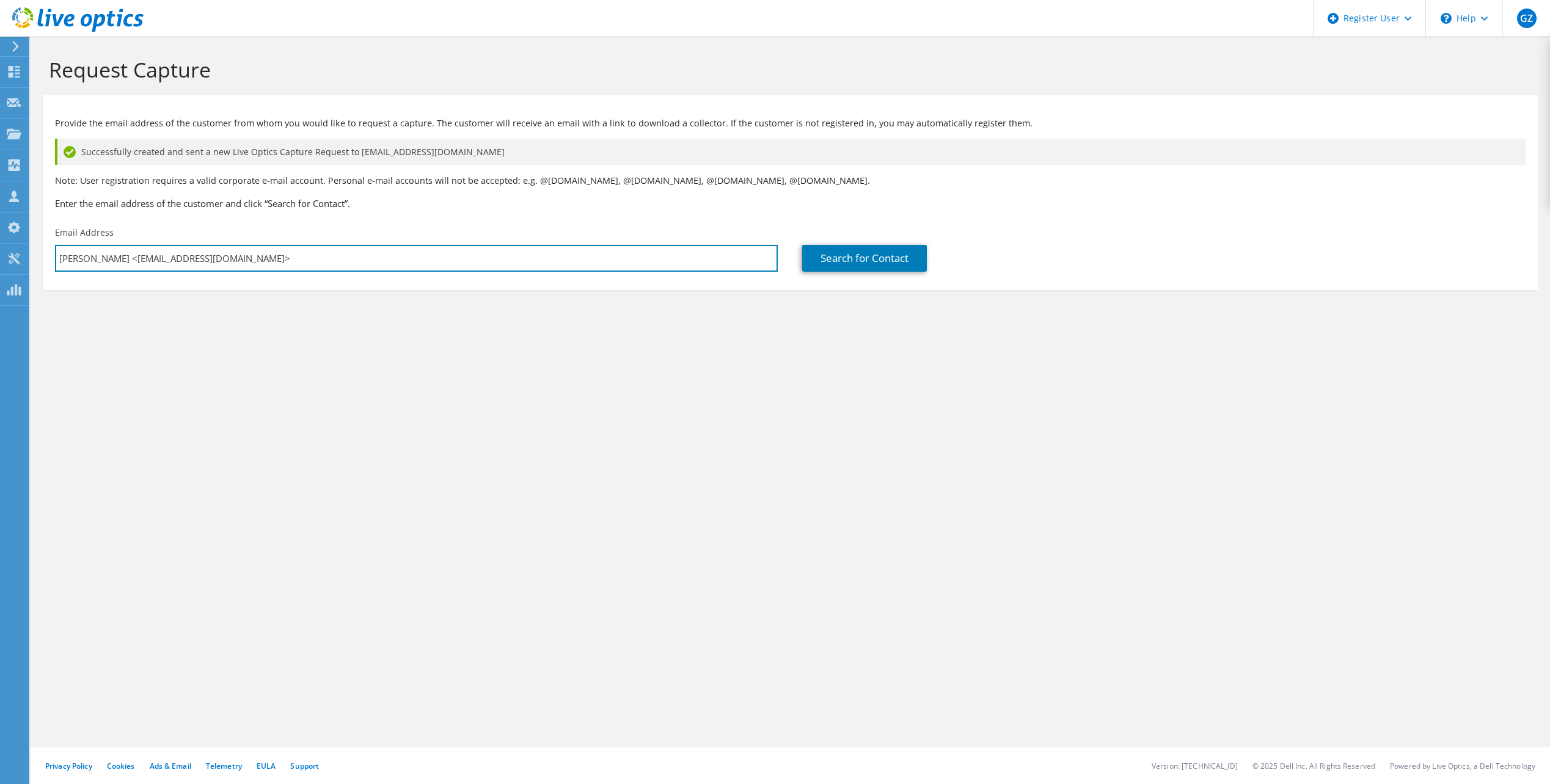
drag, startPoint x: 119, startPoint y: 259, endPoint x: -48, endPoint y: 273, distance: 167.6
click at [0, 273] on html "GZ Dell User Giorgio Zapata Giorgio.Zapata@dell.com Dell My Profile Log Out \n …" at bounding box center [775, 392] width 1550 height 784
click at [185, 252] on input "clerche@texascitytx.gov>" at bounding box center [416, 258] width 723 height 27
click at [151, 256] on input "clerche@texascitytx.gov" at bounding box center [416, 258] width 723 height 27
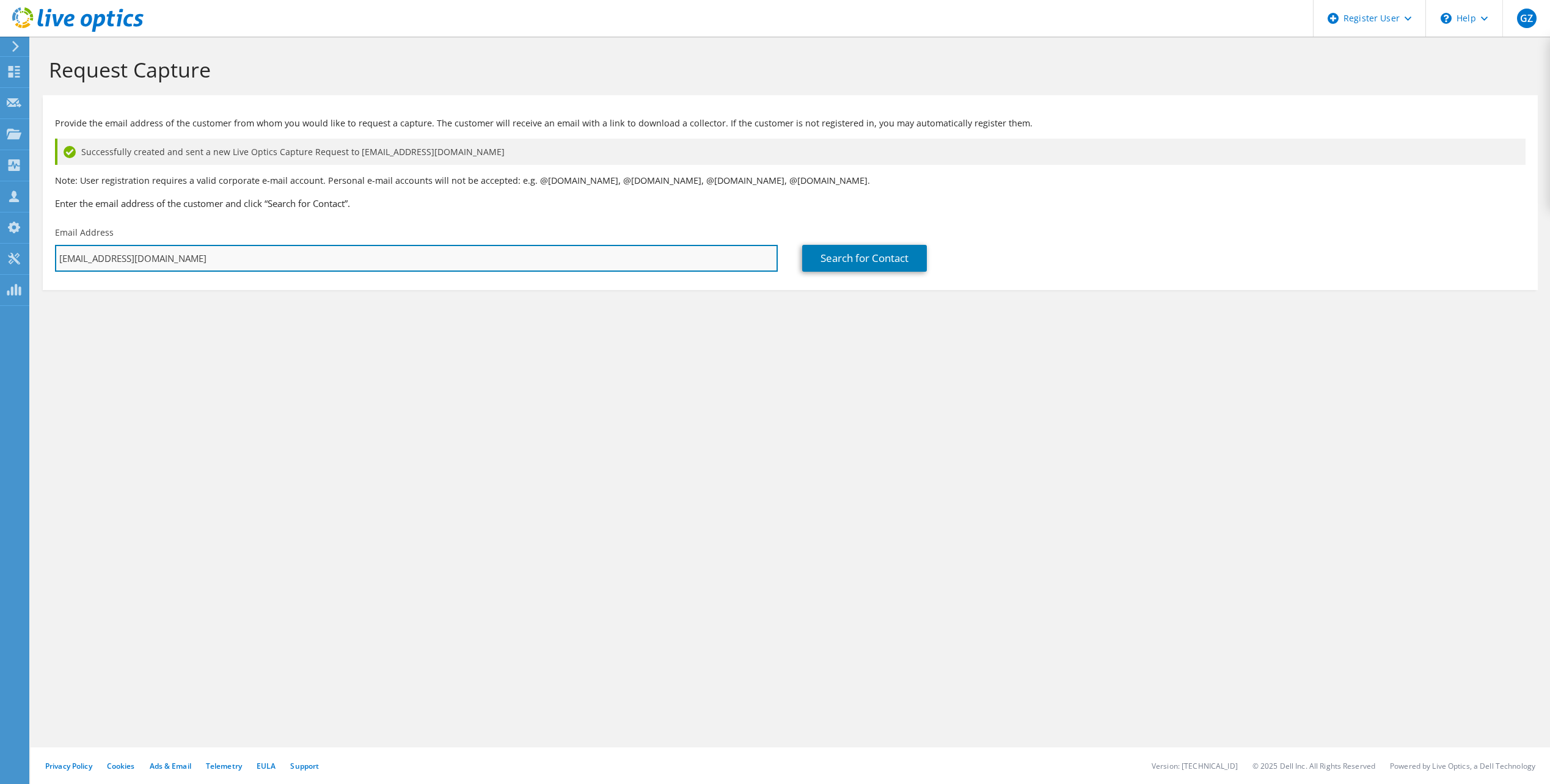
click at [151, 256] on input "clerche@texascitytx.gov" at bounding box center [416, 258] width 723 height 27
type input "clerche@texascitytx.gov"
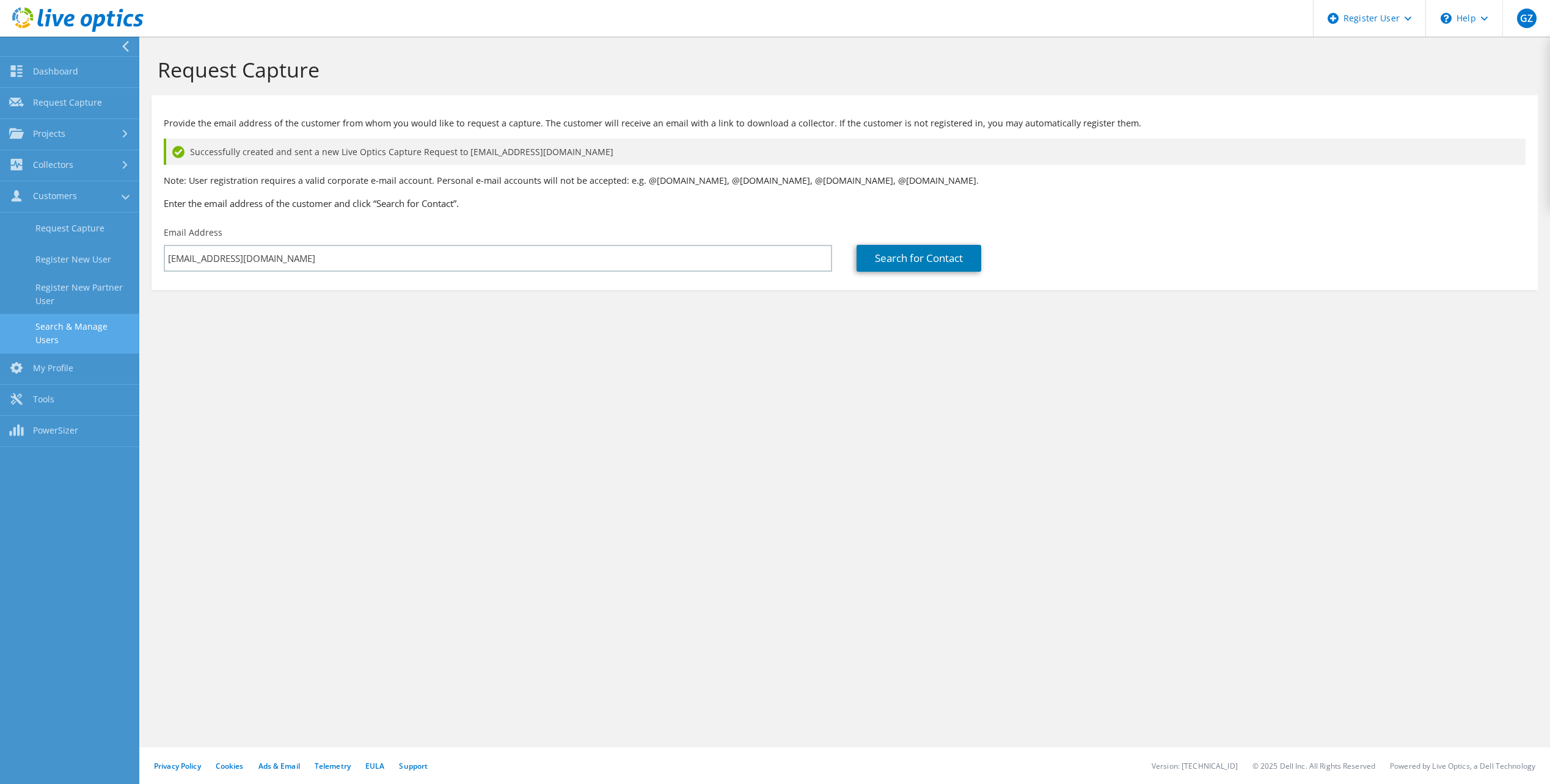
click at [102, 318] on link "Search & Manage Users" at bounding box center [70, 333] width 139 height 39
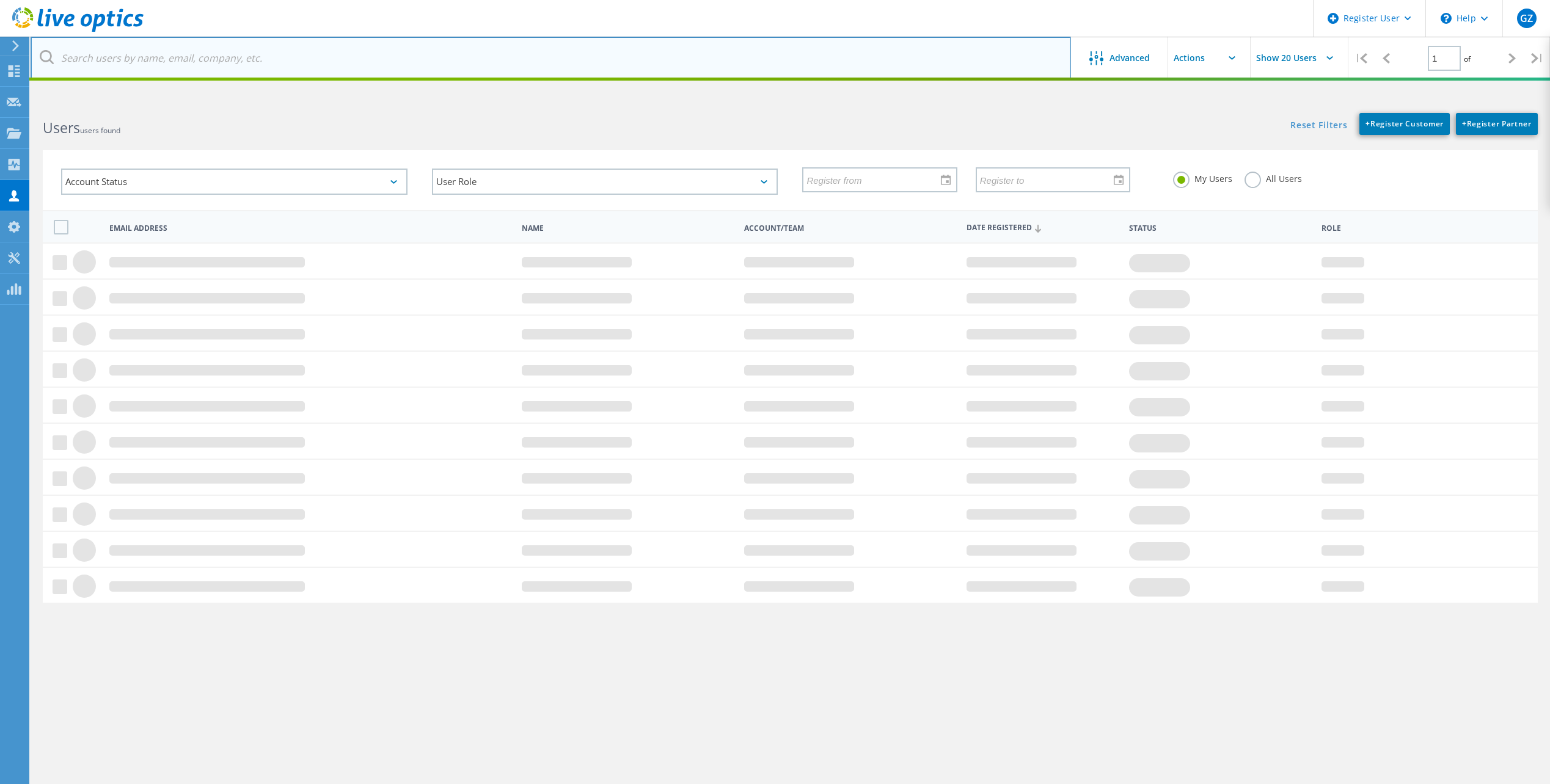
click at [346, 47] on input "text" at bounding box center [551, 58] width 1041 height 43
paste input "[EMAIL_ADDRESS][DOMAIN_NAME]"
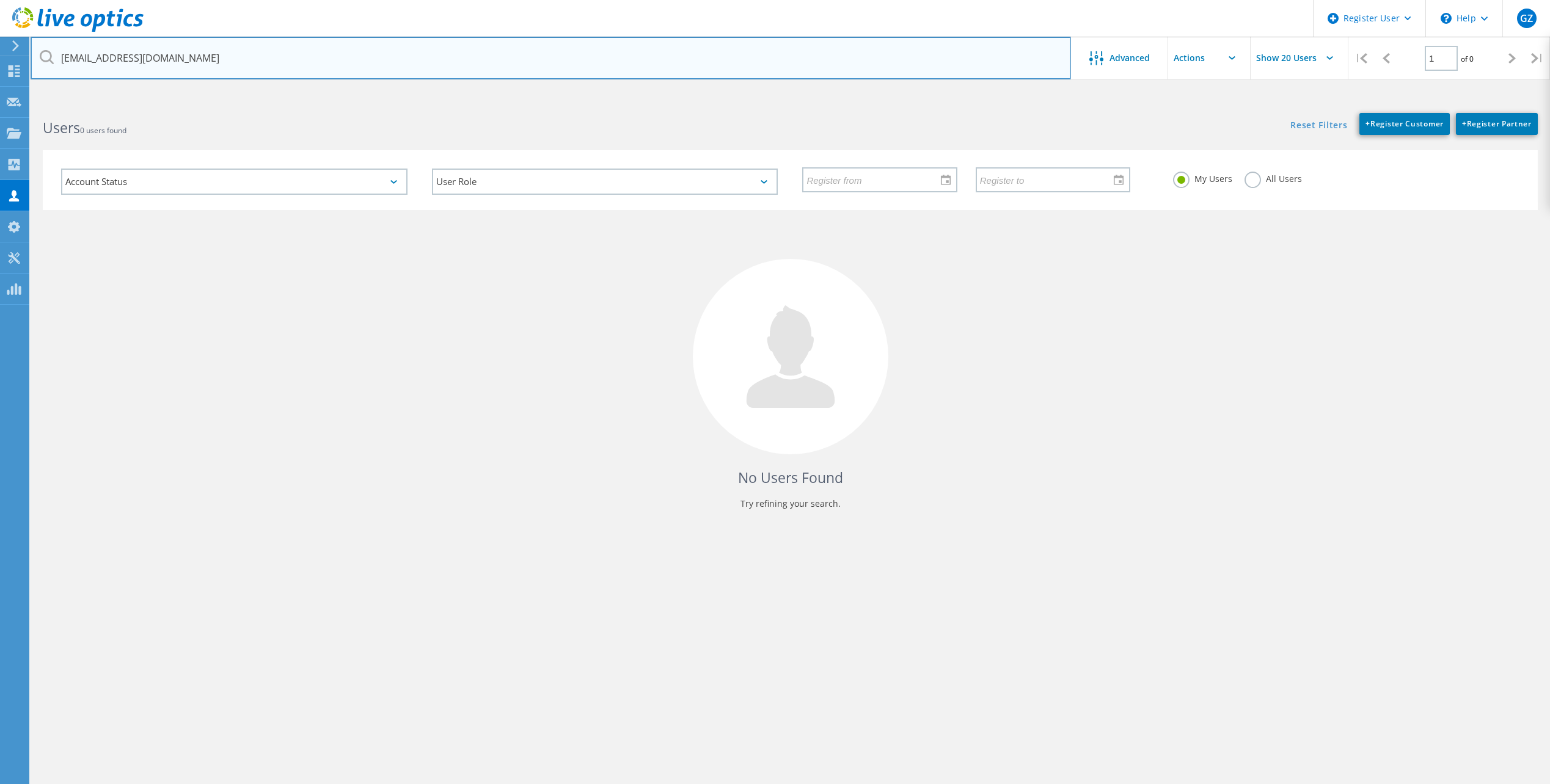
type input "[EMAIL_ADDRESS][DOMAIN_NAME]"
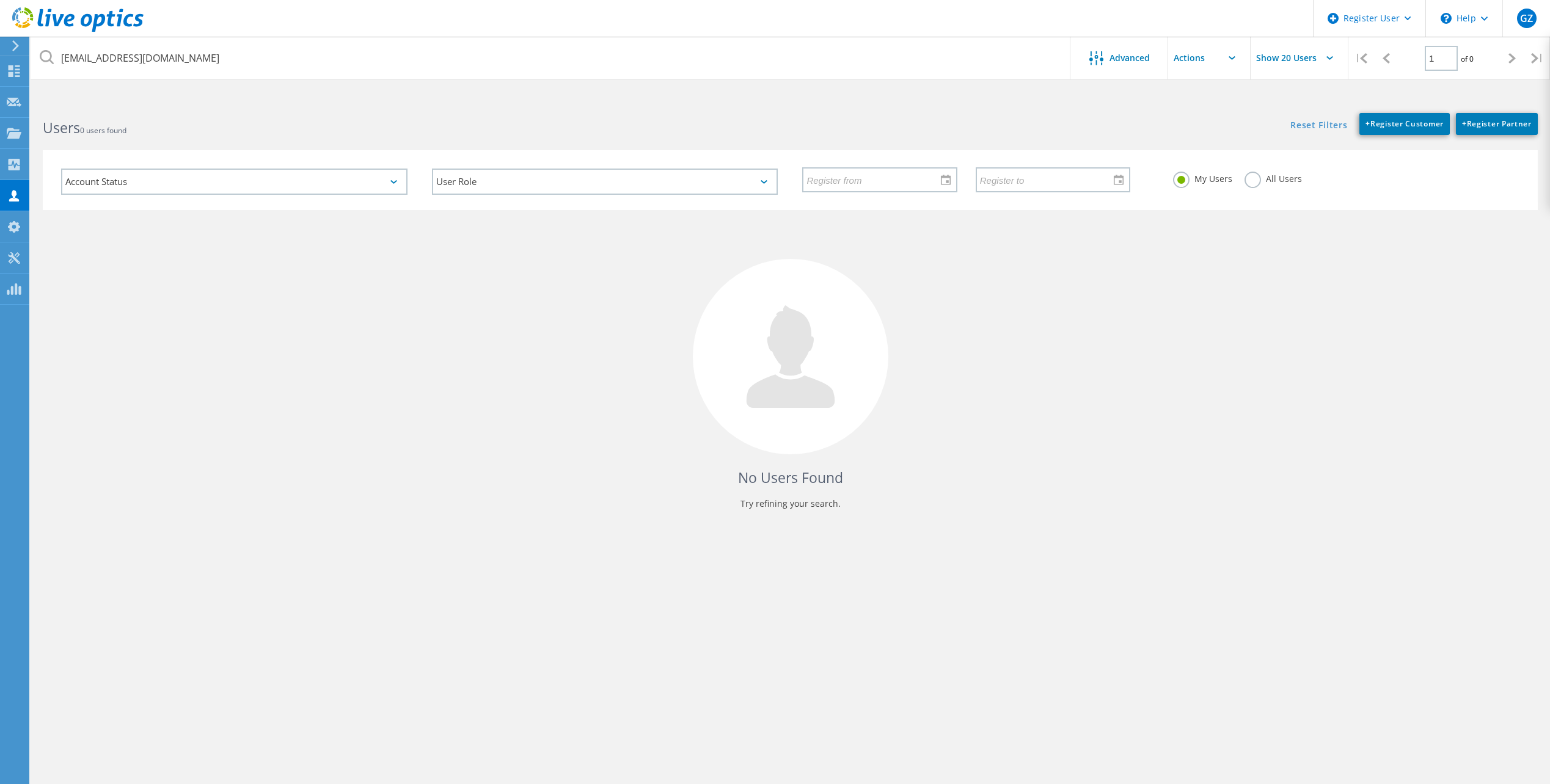
click at [1250, 181] on label "All Users" at bounding box center [1273, 177] width 57 height 12
click at [0, 0] on input "All Users" at bounding box center [0, 0] width 0 height 0
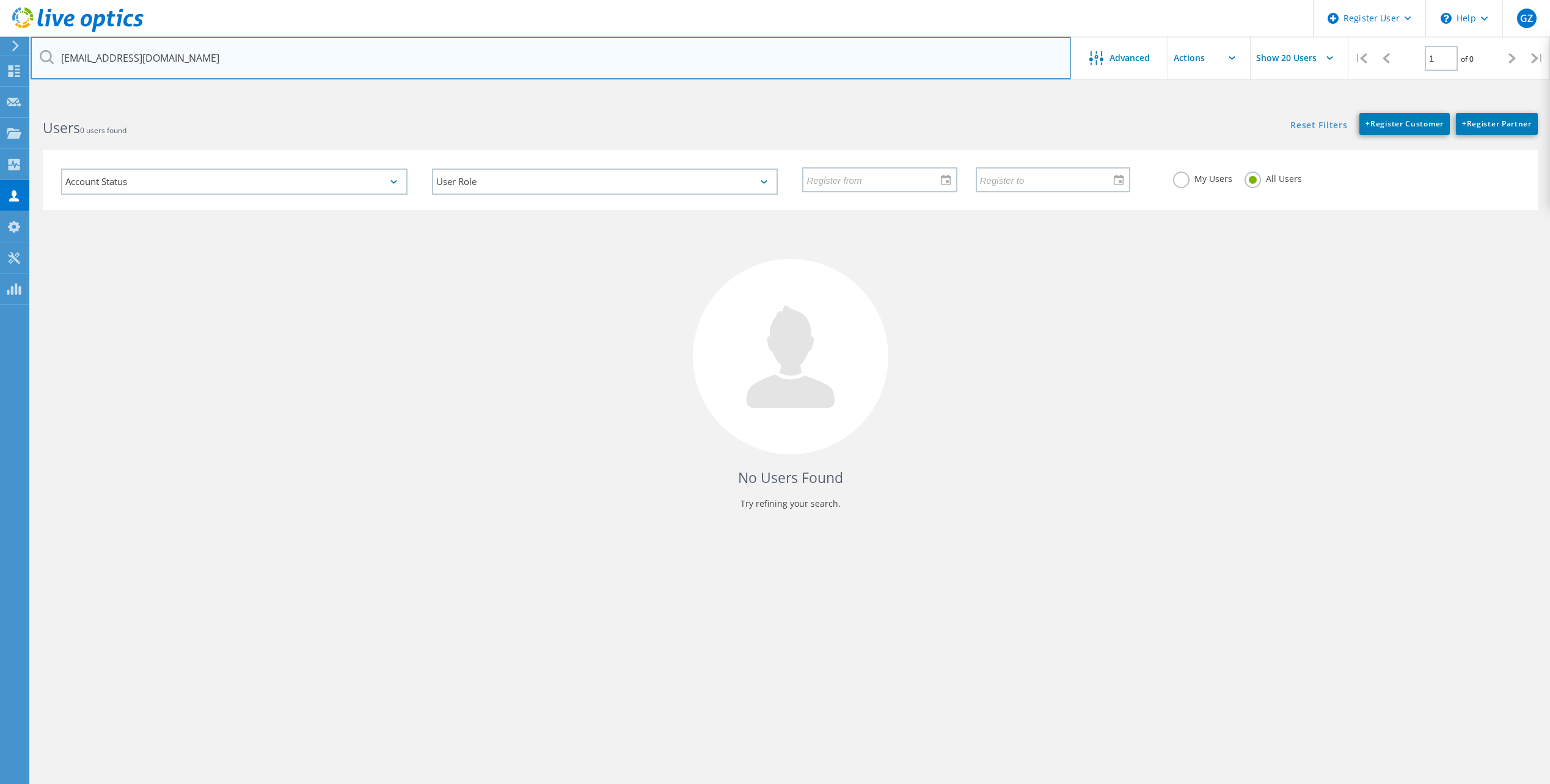
click at [582, 61] on input "[EMAIL_ADDRESS][DOMAIN_NAME]" at bounding box center [551, 58] width 1041 height 43
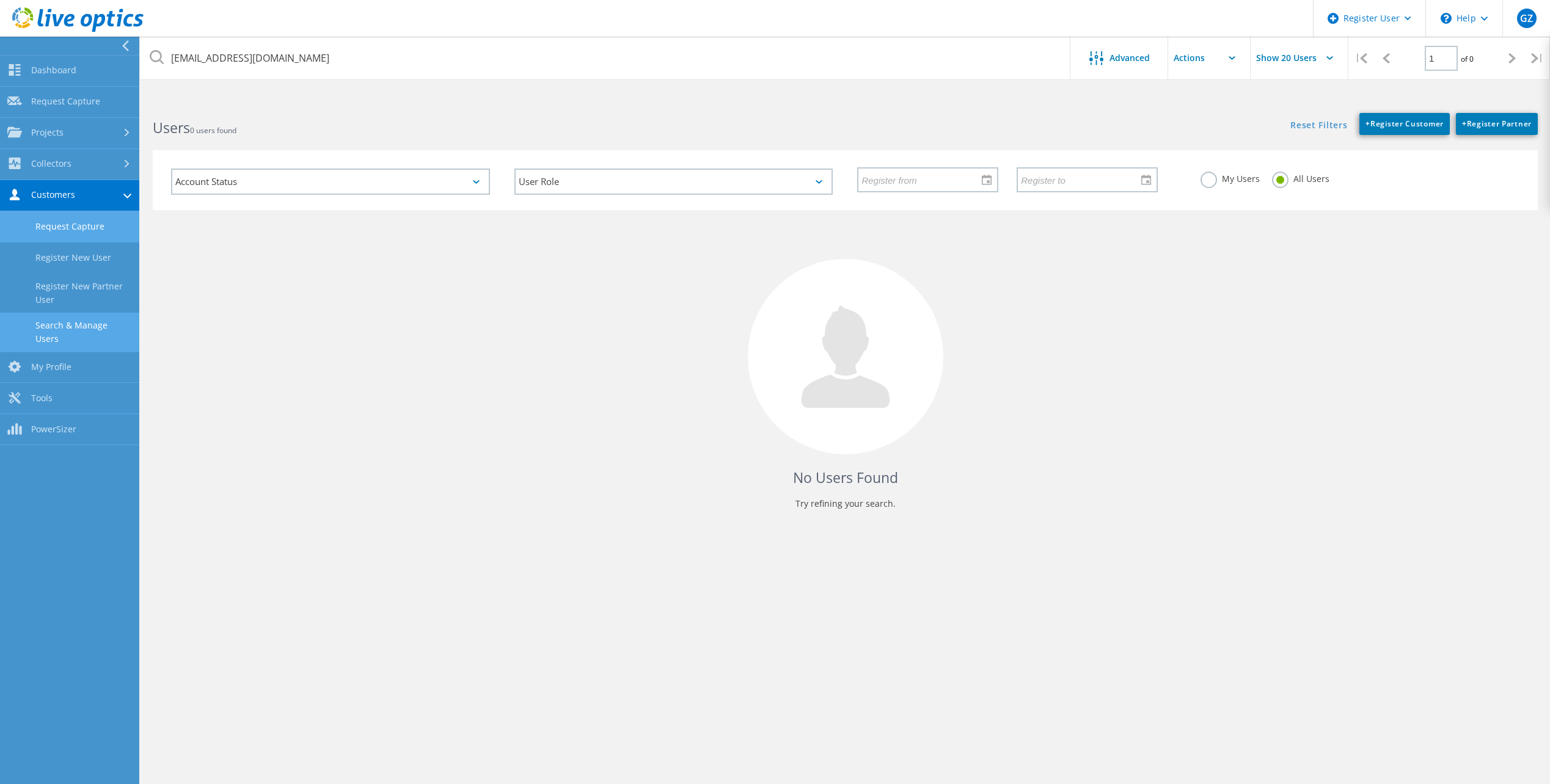
click at [95, 225] on link "Request Capture" at bounding box center [70, 226] width 139 height 31
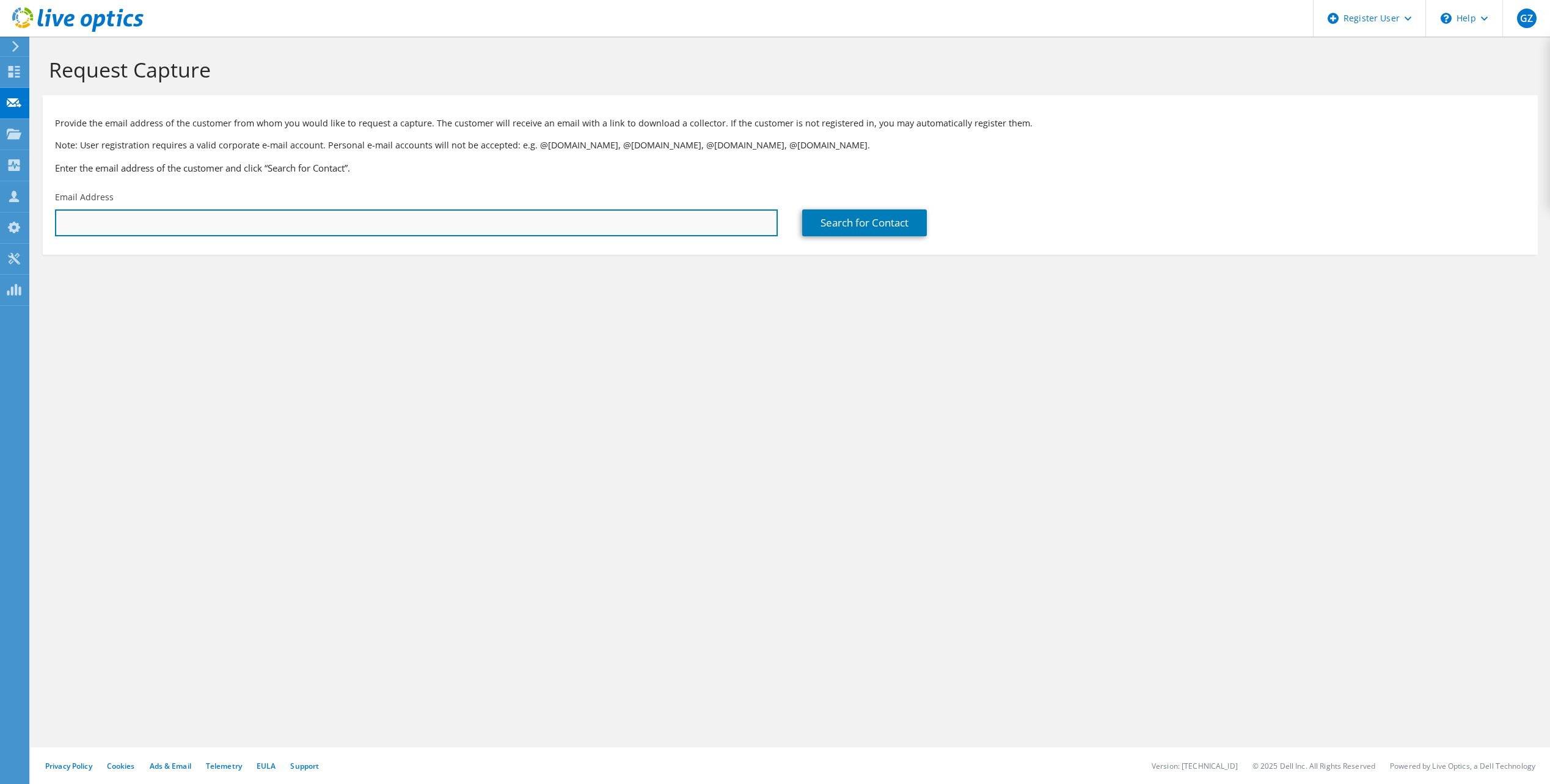
click at [423, 221] on input "text" at bounding box center [416, 223] width 723 height 27
paste input "[EMAIL_ADDRESS][DOMAIN_NAME]"
type input "[EMAIL_ADDRESS][DOMAIN_NAME]"
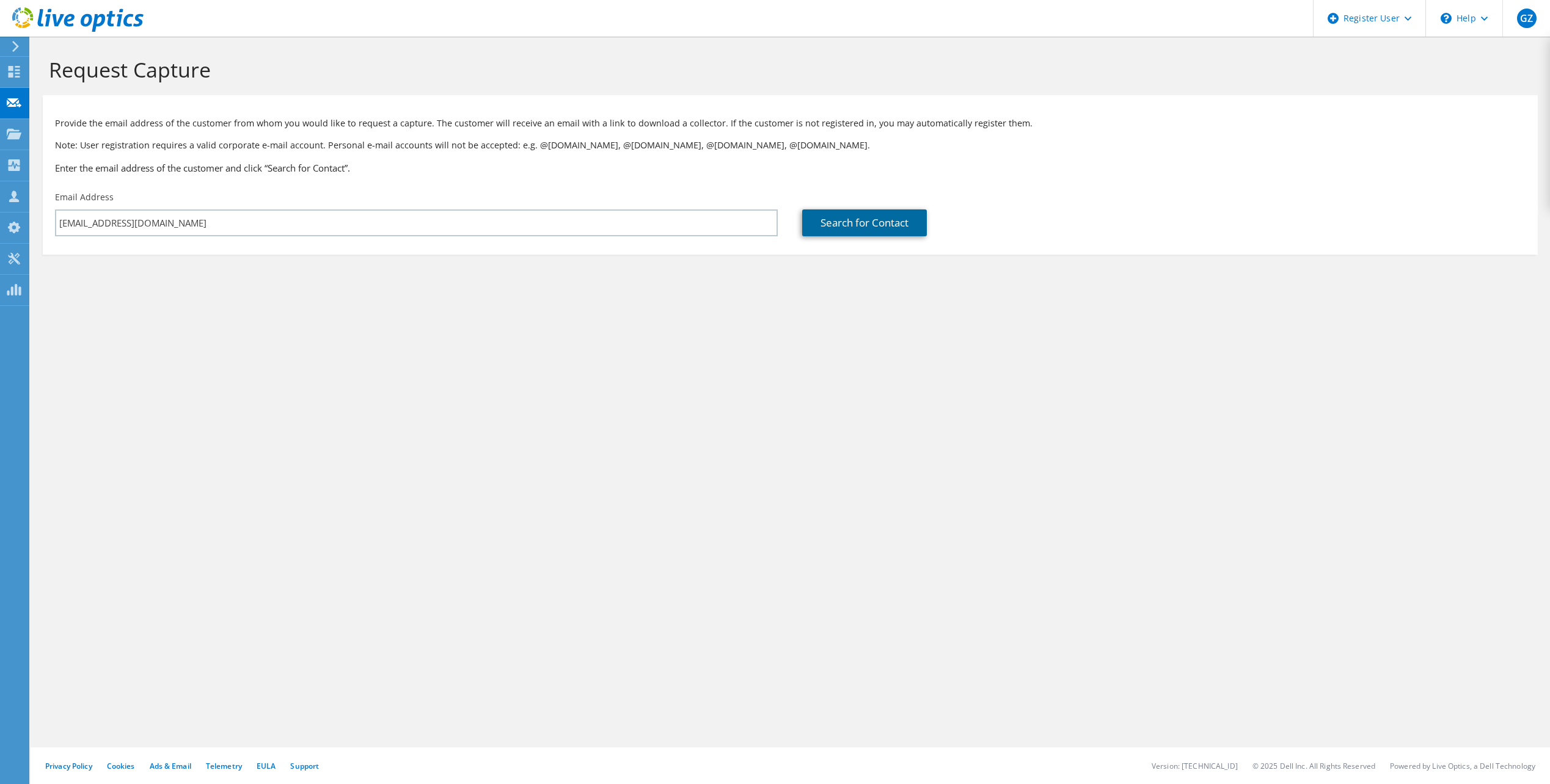
click at [897, 219] on link "Search for Contact" at bounding box center [865, 223] width 125 height 27
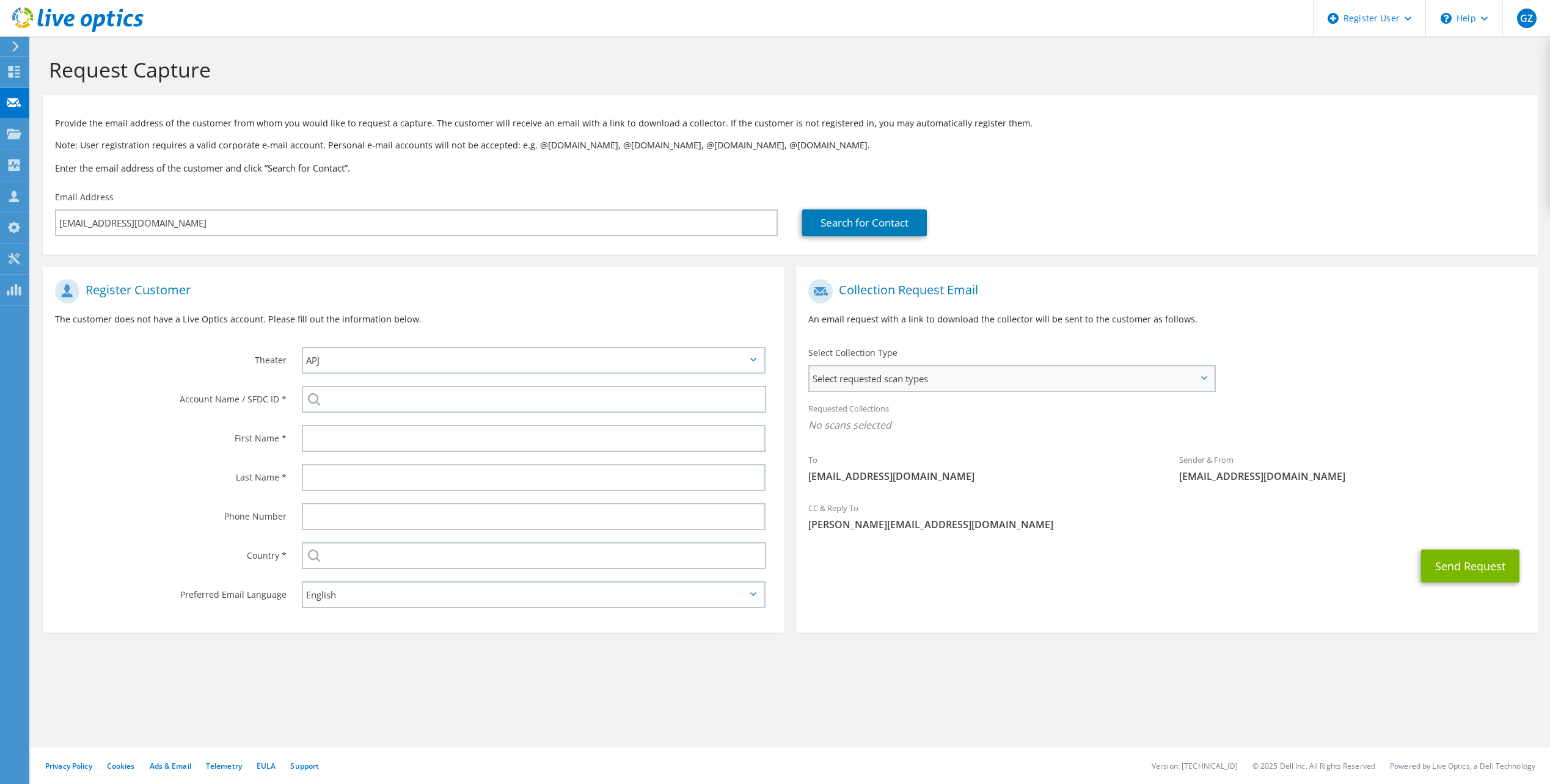
click at [1098, 388] on span "Select requested scan types" at bounding box center [1011, 378] width 404 height 24
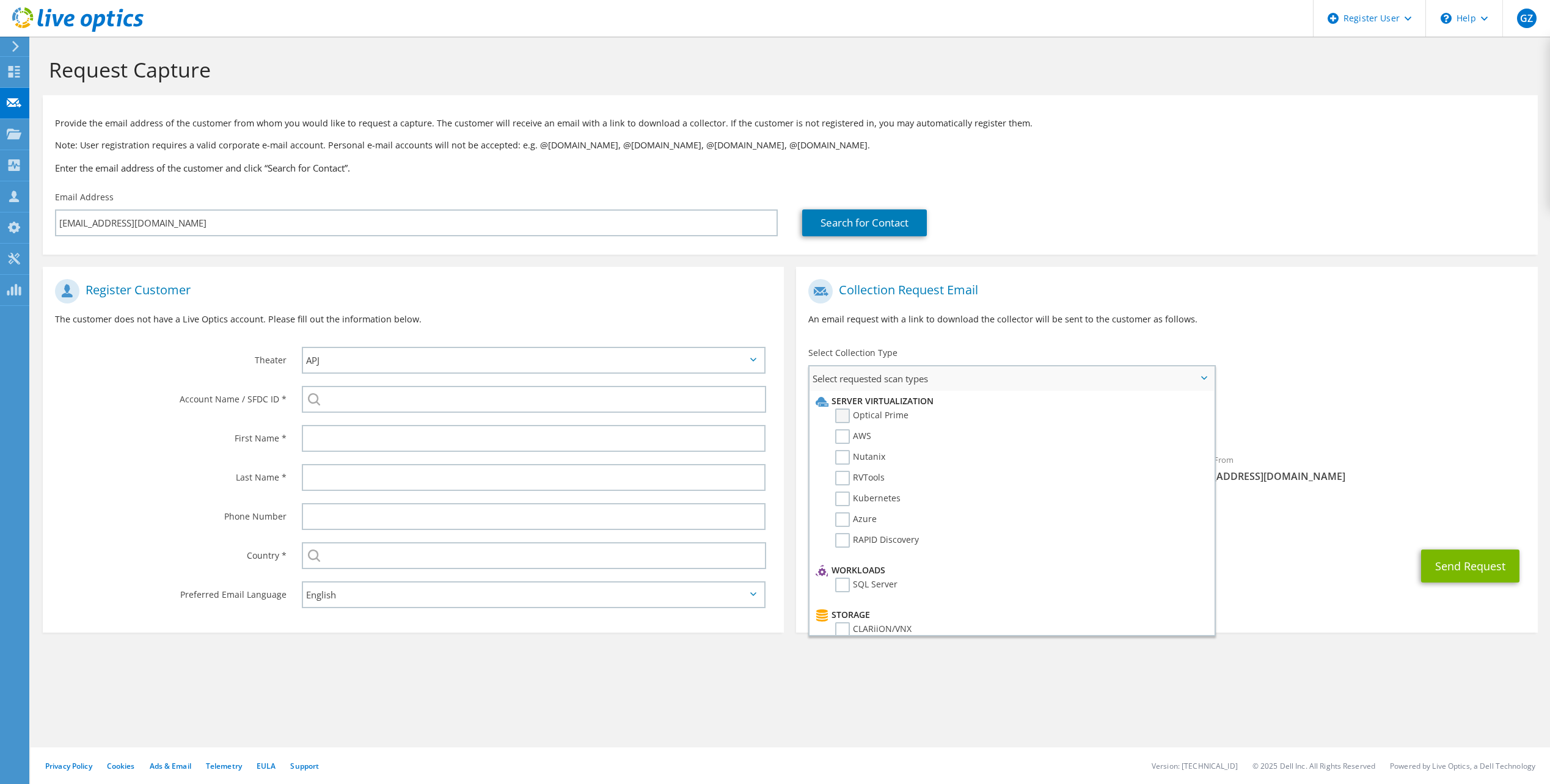
click at [892, 415] on label "Optical Prime" at bounding box center [872, 415] width 73 height 15
click at [0, 0] on input "Optical Prime" at bounding box center [0, 0] width 0 height 0
click at [1394, 426] on span "Optical Prime" at bounding box center [1167, 428] width 717 height 20
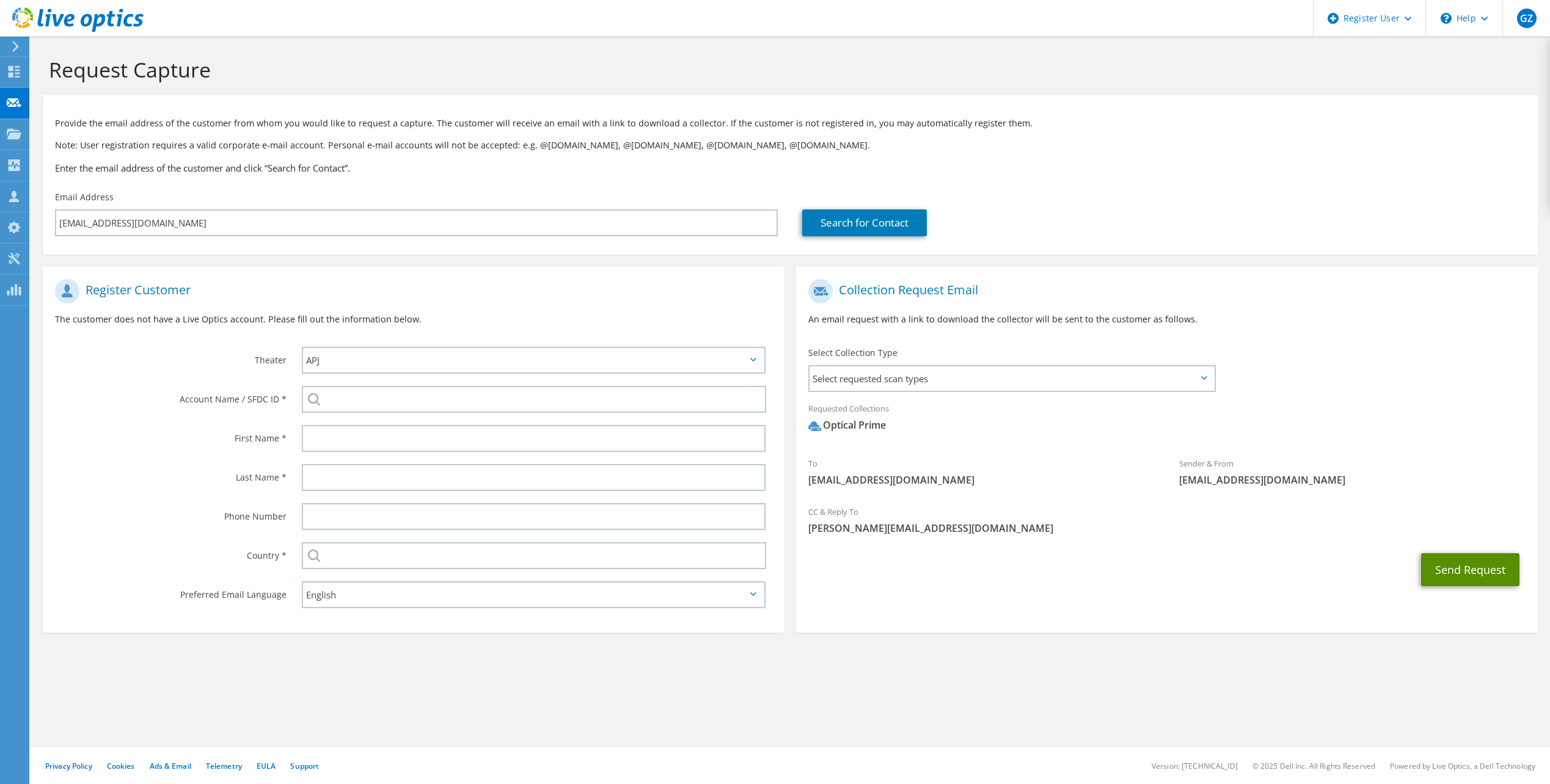
click at [1453, 559] on button "Send Request" at bounding box center [1471, 569] width 98 height 33
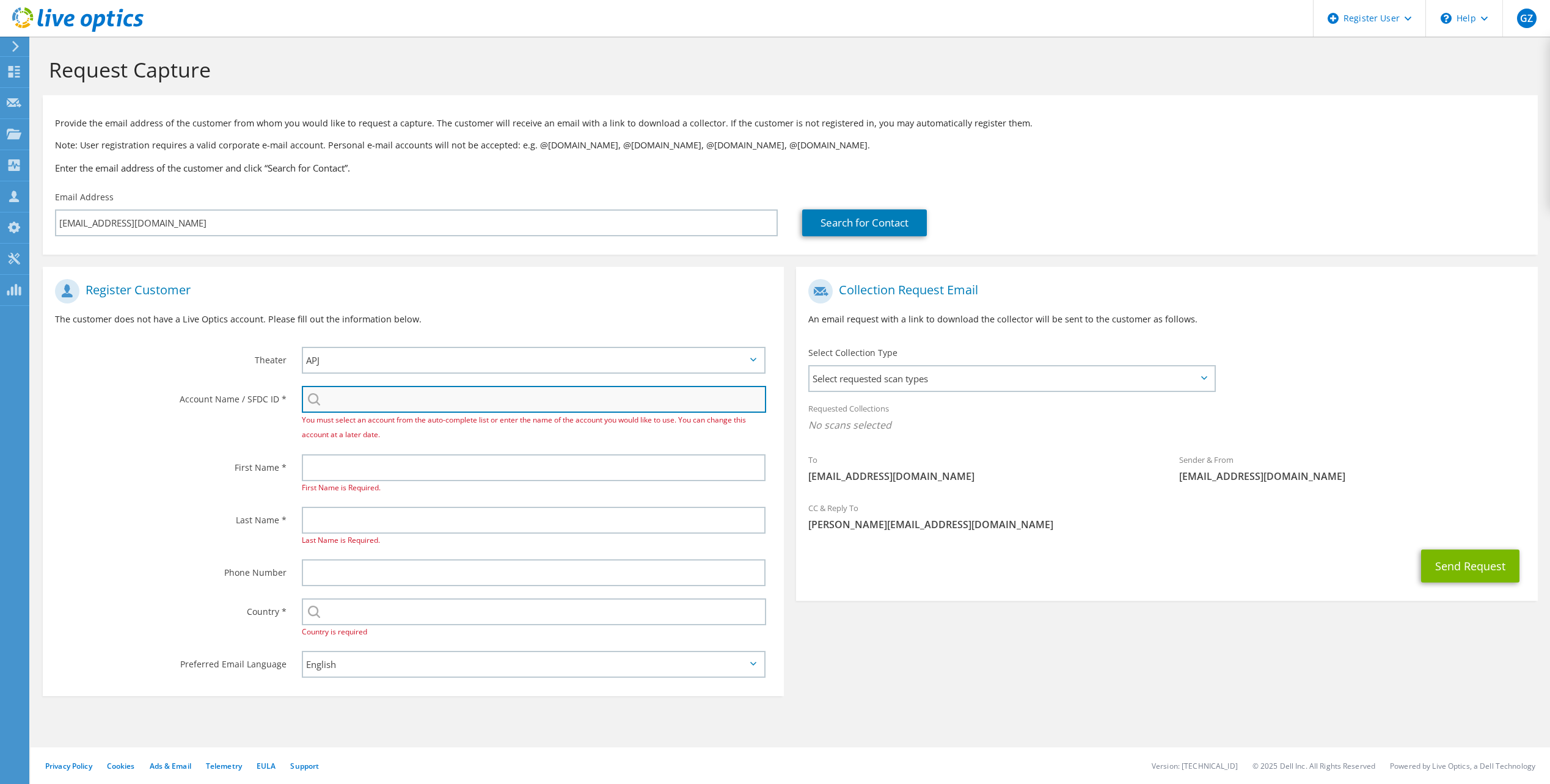
click at [365, 393] on input "search" at bounding box center [534, 399] width 464 height 27
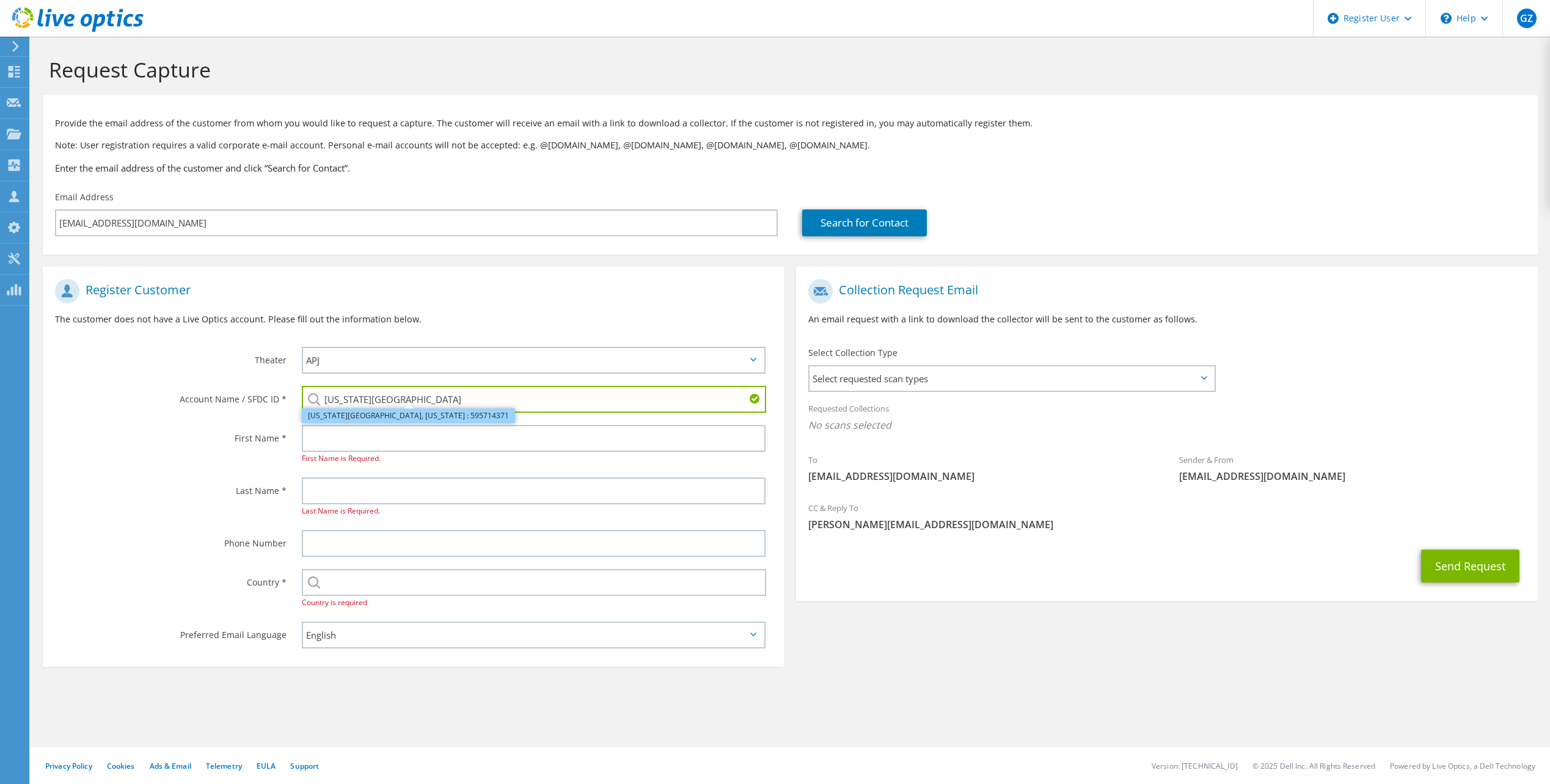
click at [381, 421] on li "TEXAS CITY, TEXAS : 595714371" at bounding box center [409, 415] width 213 height 15
type input "TEXAS CITY, TEXAS : 595714371"
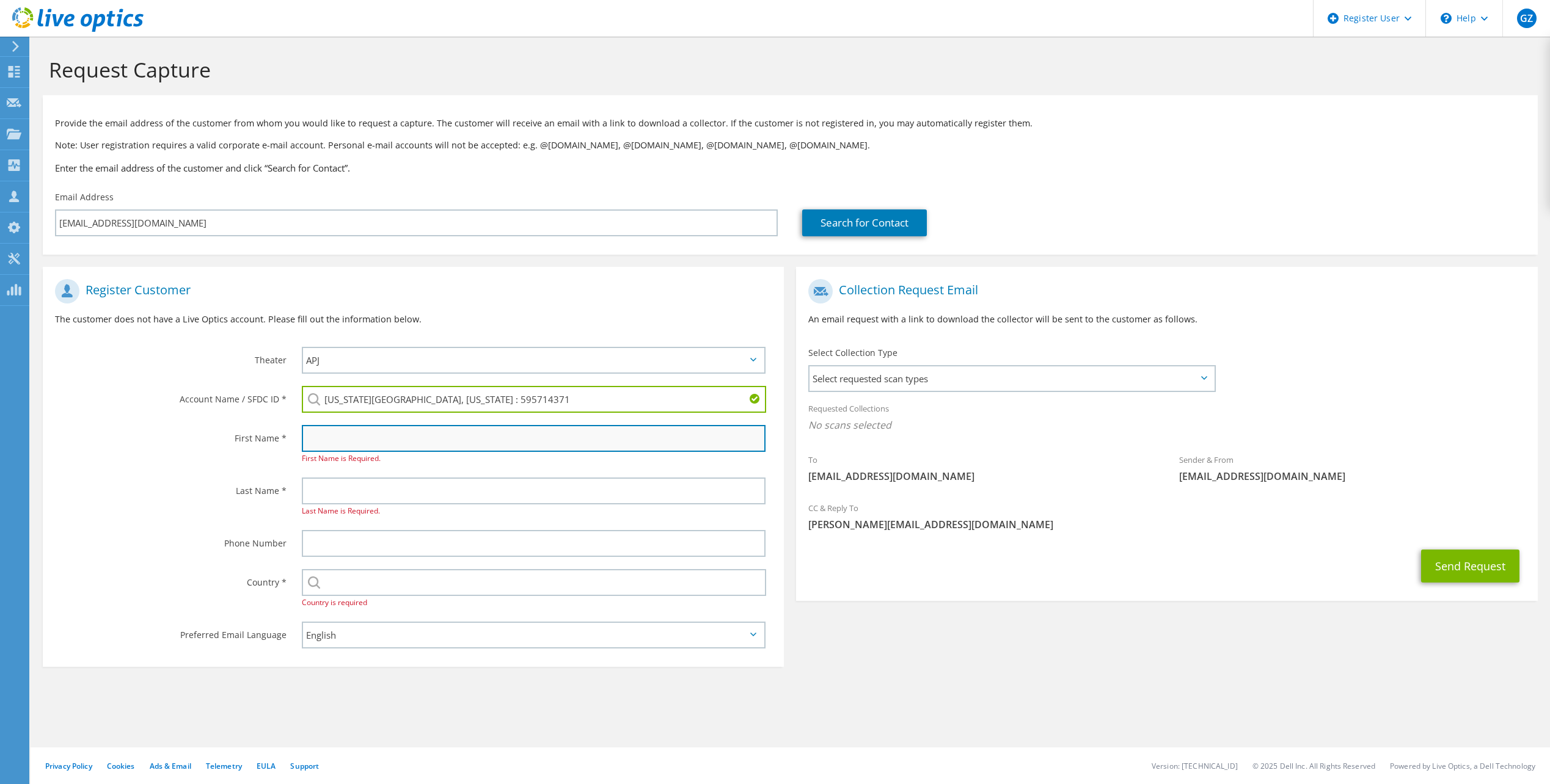
click at [381, 432] on input "text" at bounding box center [533, 438] width 464 height 27
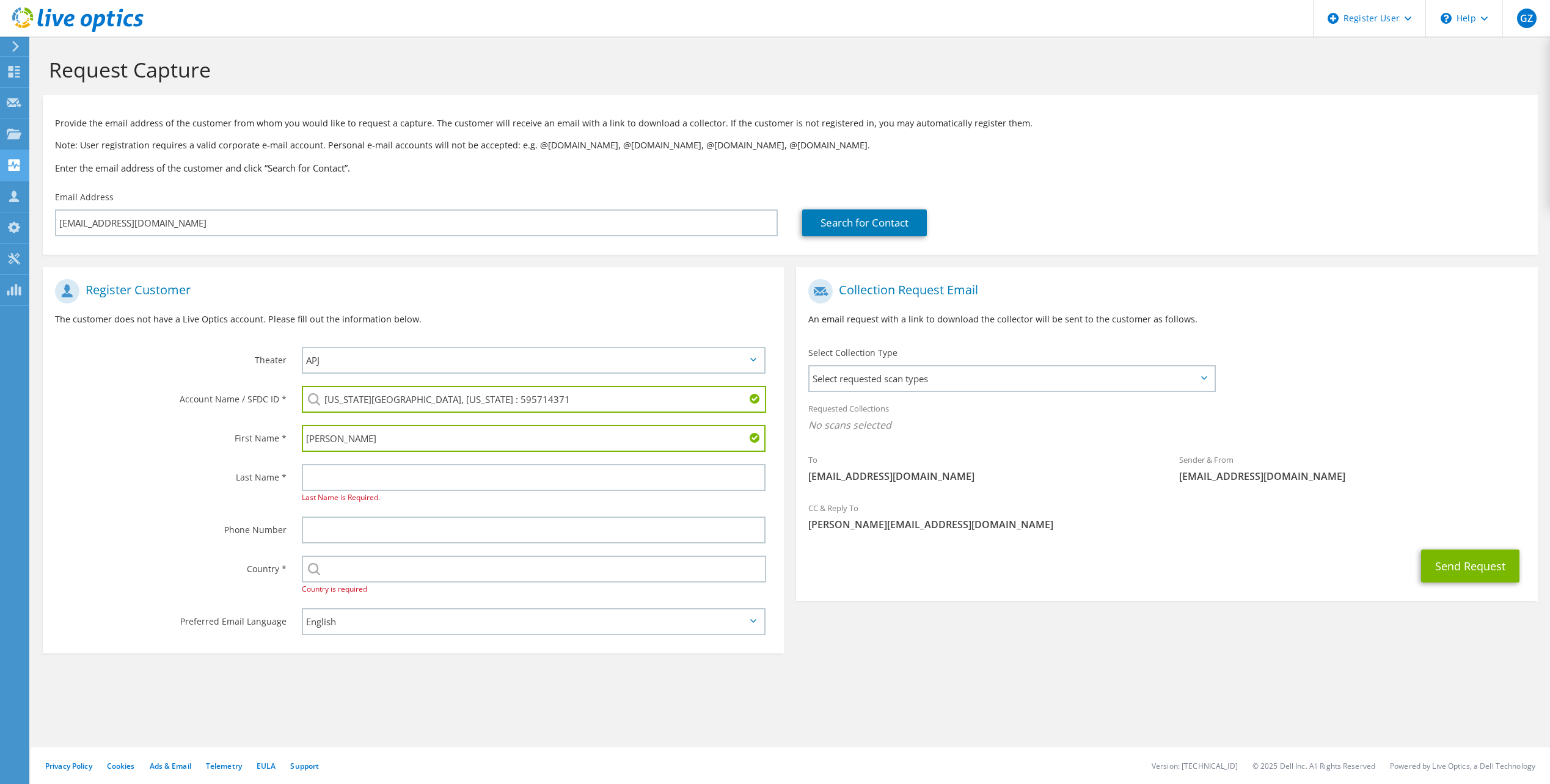
type input "Cecil"
click at [394, 481] on input "text" at bounding box center [533, 477] width 464 height 27
type input "Lerche"
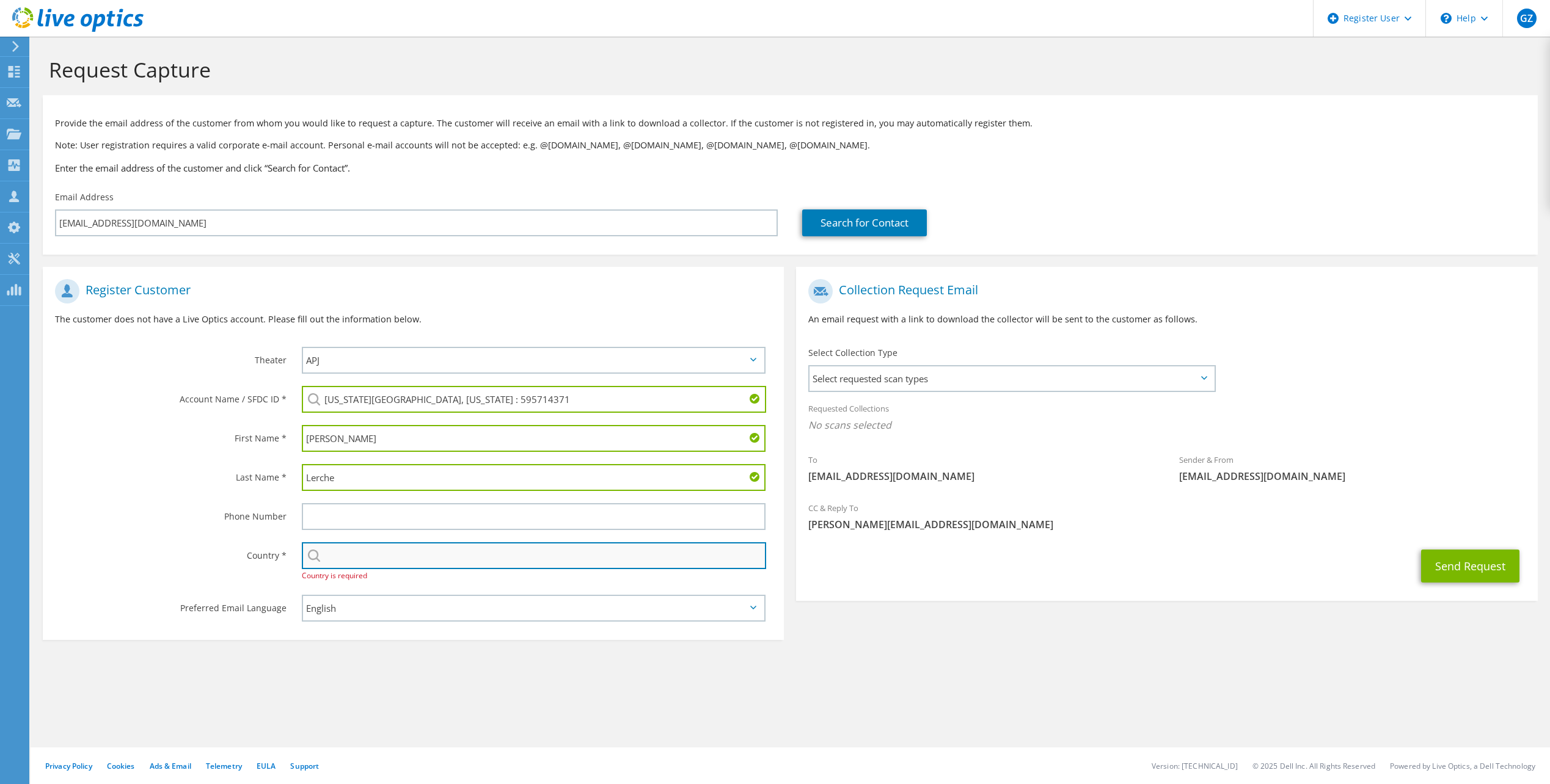
click at [380, 546] on input "text" at bounding box center [534, 555] width 464 height 27
type input "[GEOGRAPHIC_DATA]"
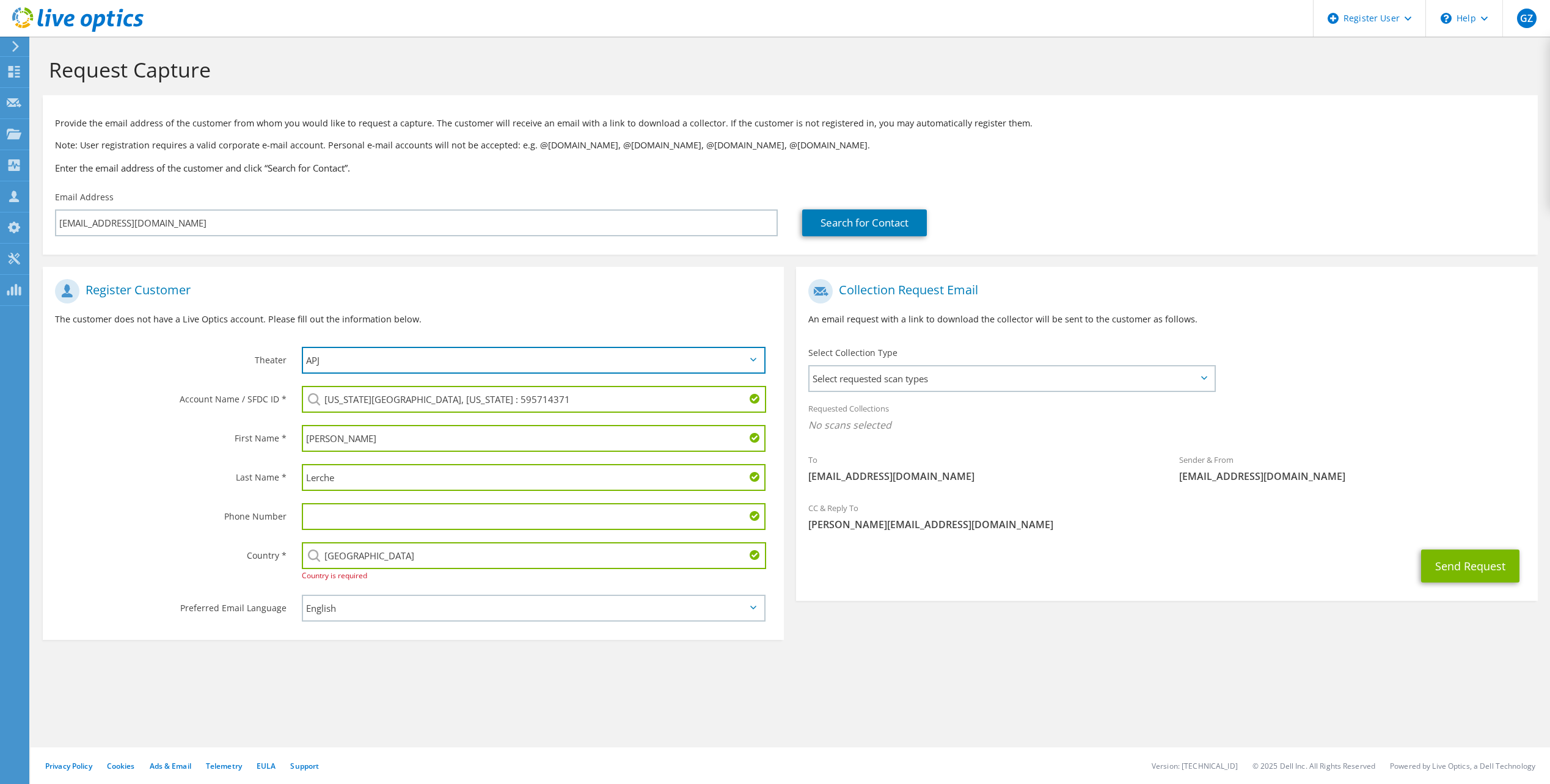
click at [365, 355] on select "APJ EMEA NA/LATAM" at bounding box center [533, 360] width 464 height 27
click at [368, 315] on p "The customer does not have a Live Optics account. Please fill out the informati…" at bounding box center [413, 319] width 717 height 13
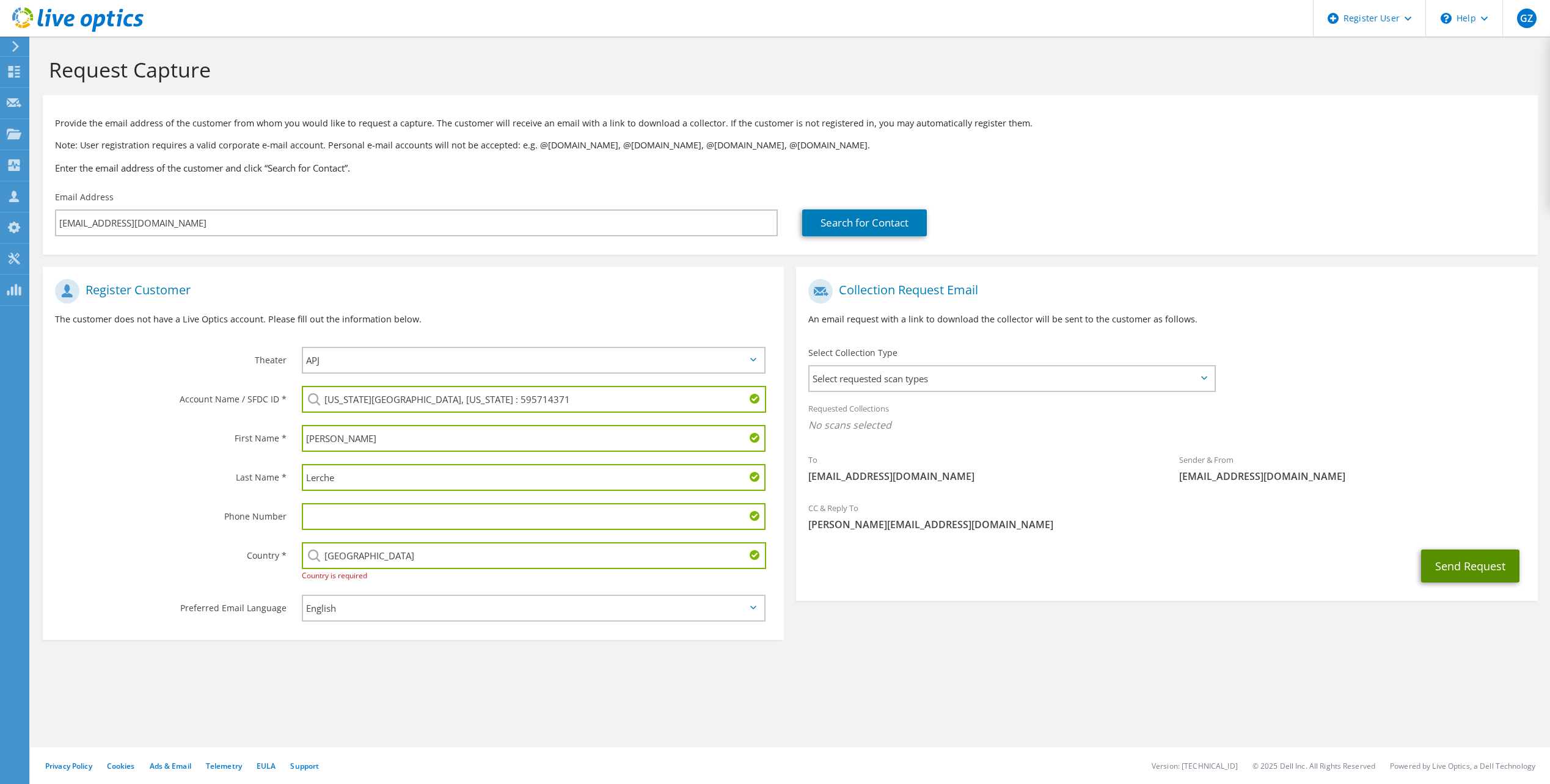
click at [1425, 567] on button "Send Request" at bounding box center [1471, 566] width 98 height 33
